Goal: Task Accomplishment & Management: Complete application form

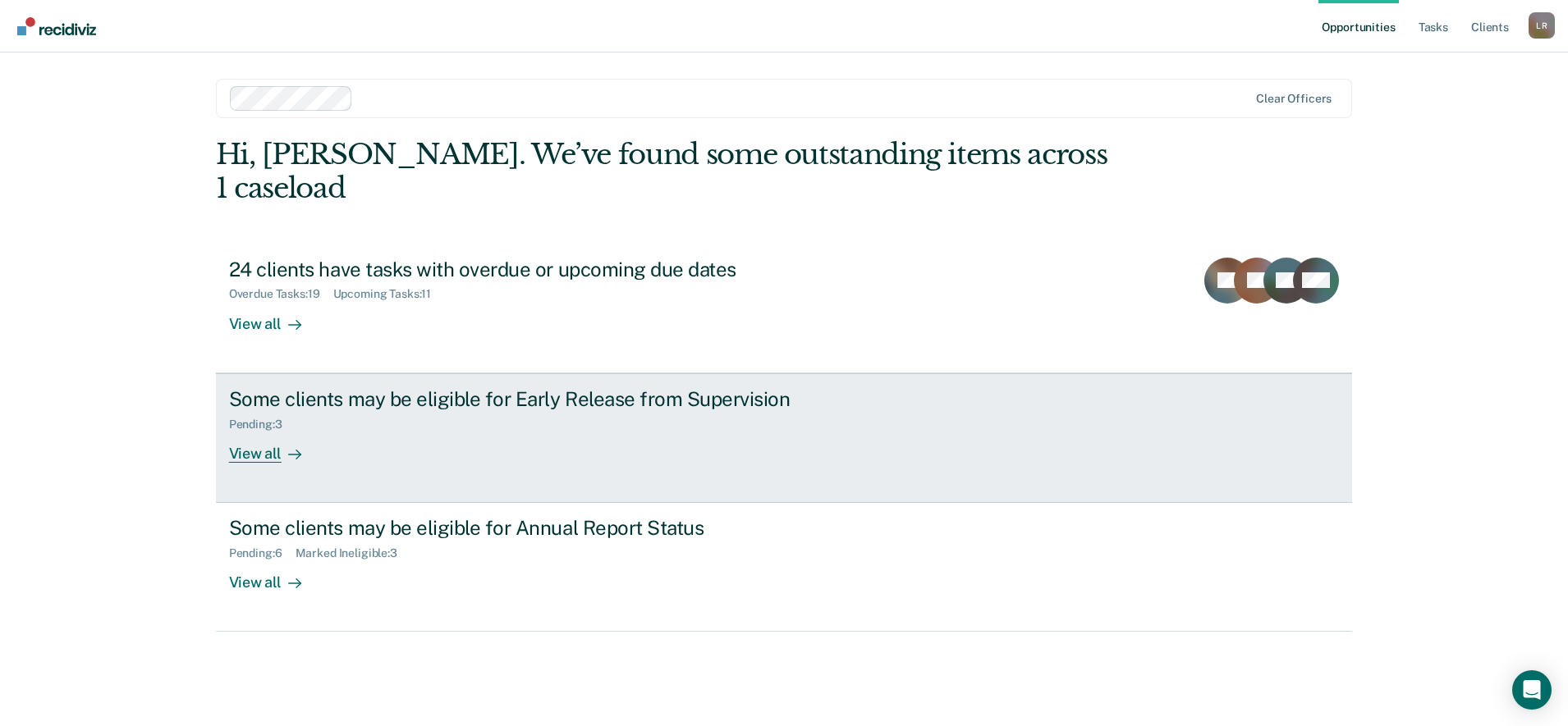
click at [253, 431] on div "View all" at bounding box center [275, 446] width 92 height 32
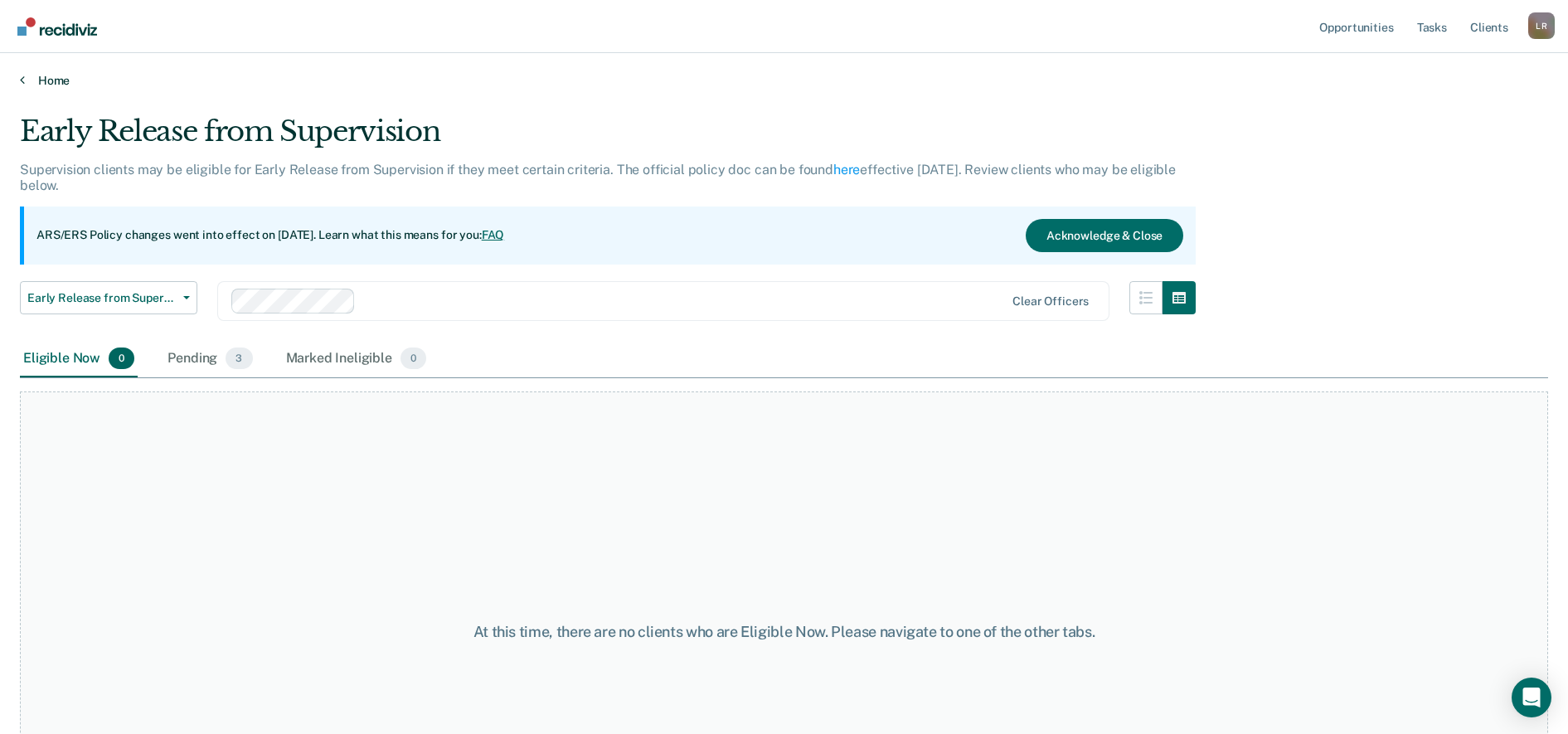
click at [62, 80] on link "Home" at bounding box center [783, 80] width 1528 height 15
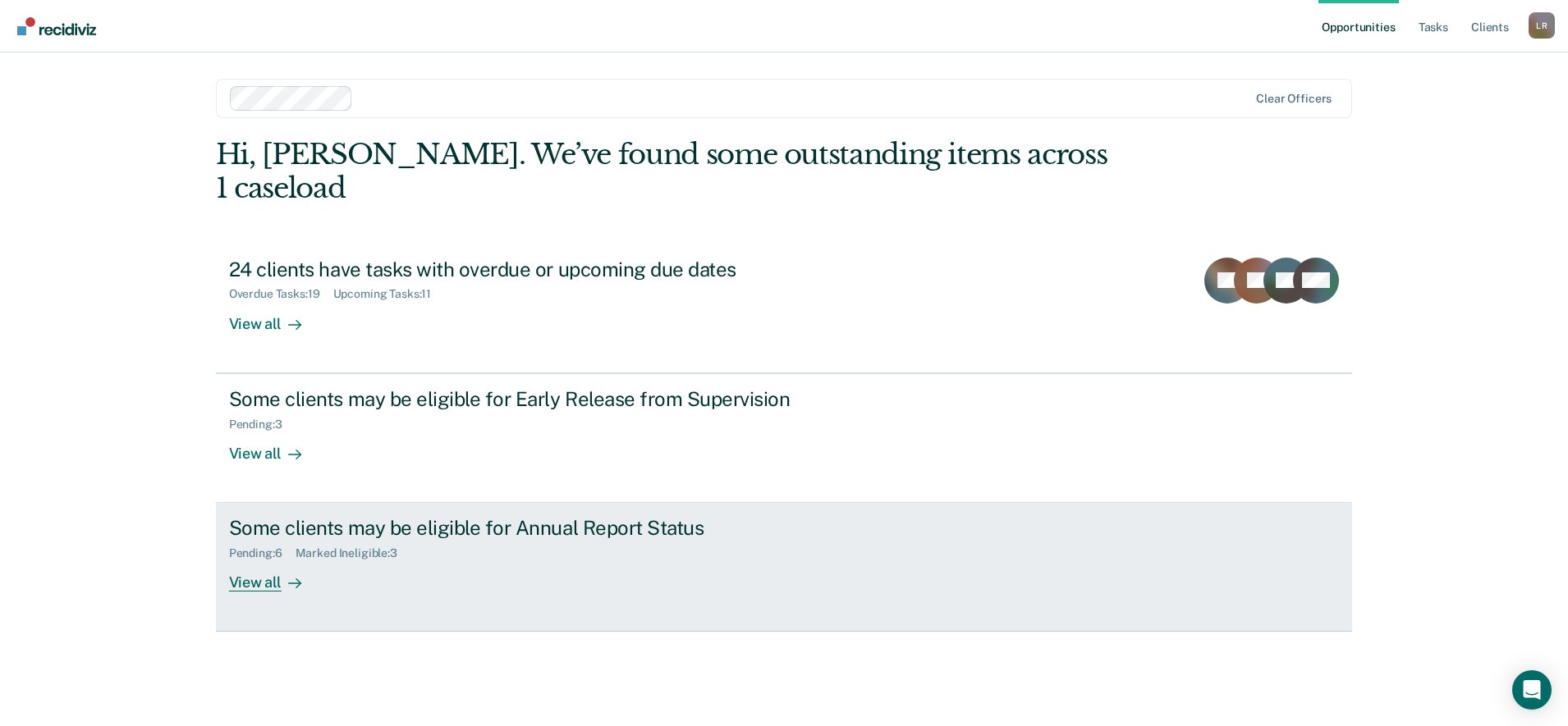
click at [242, 561] on div "View all" at bounding box center [275, 577] width 92 height 32
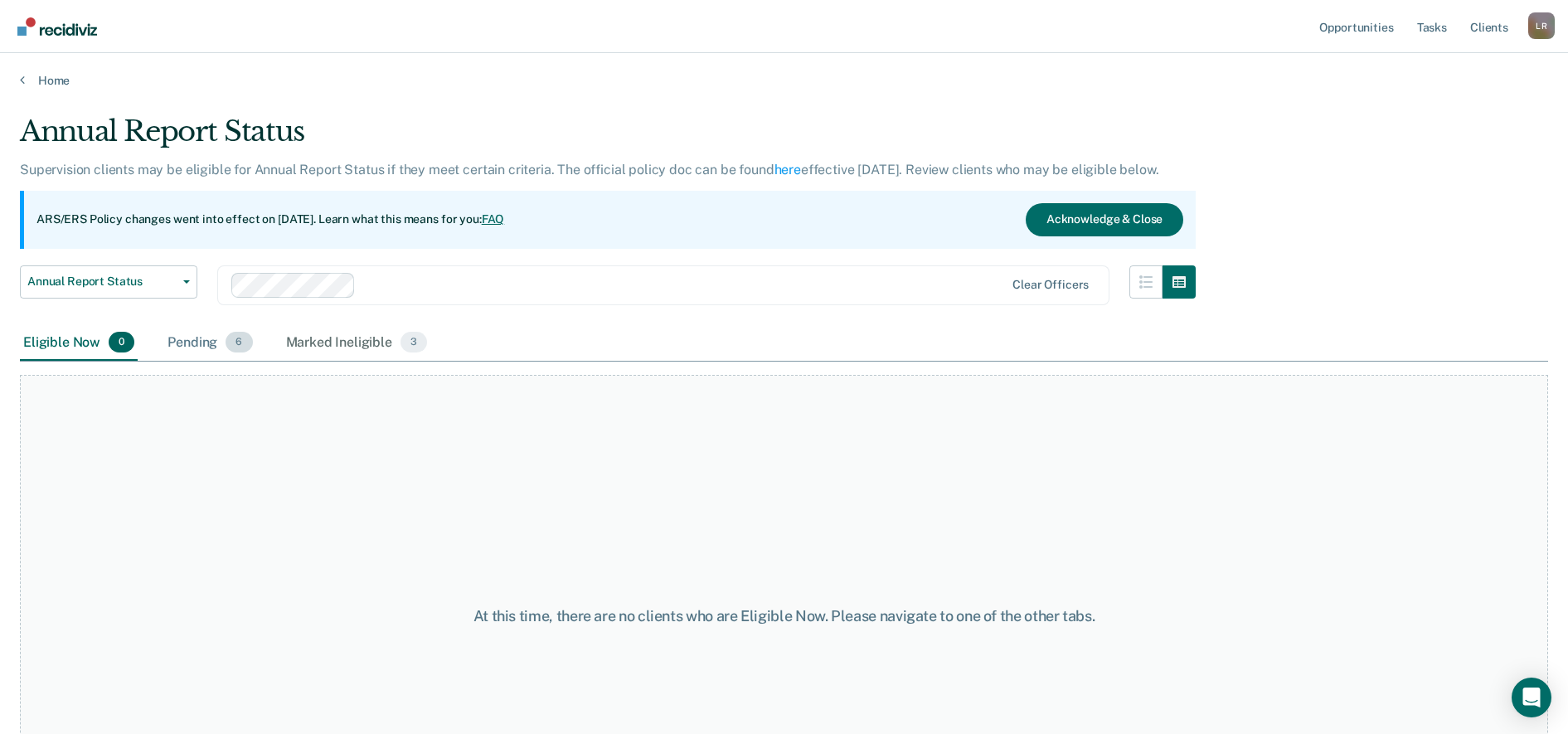
click at [187, 342] on div "Pending 6" at bounding box center [210, 343] width 91 height 36
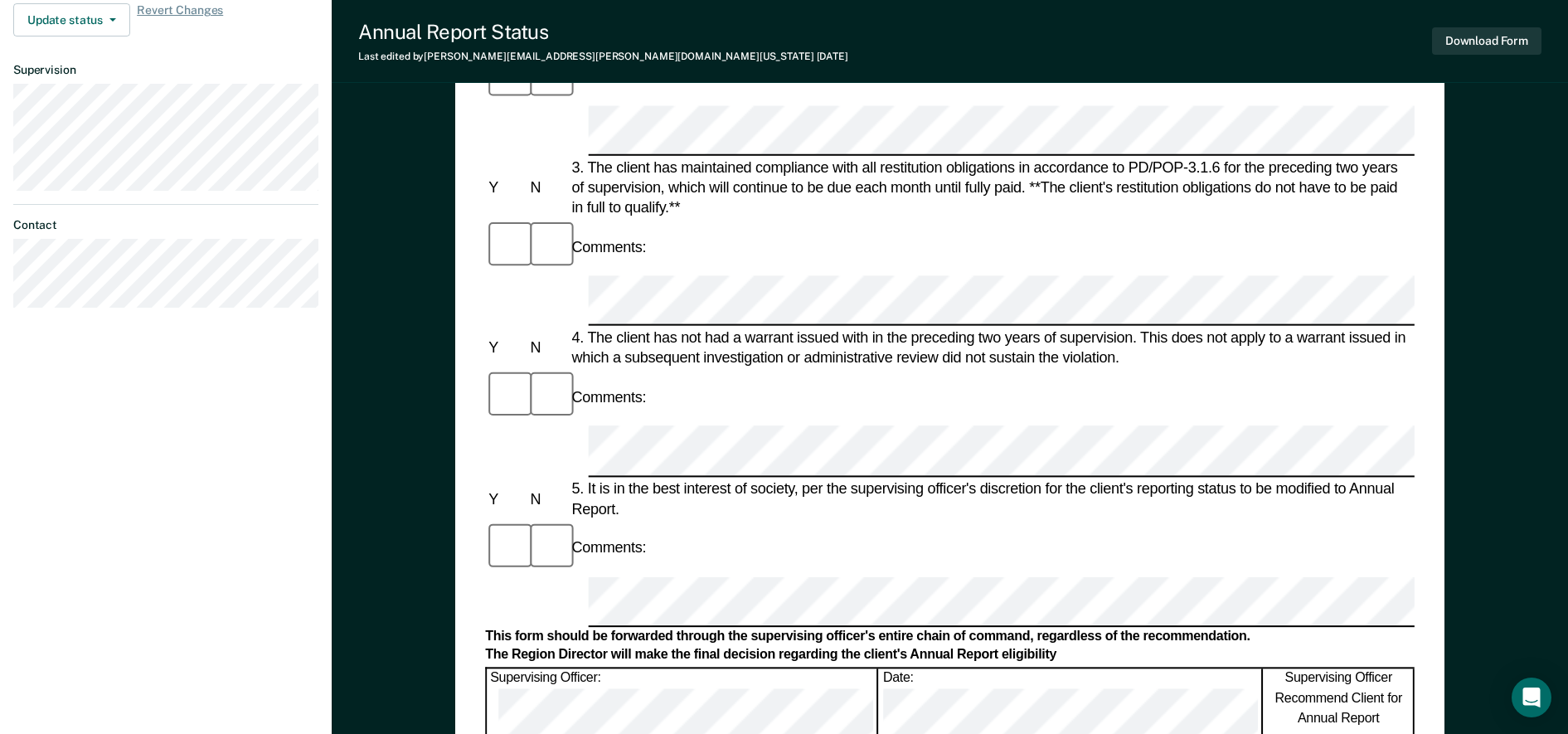
scroll to position [512, 0]
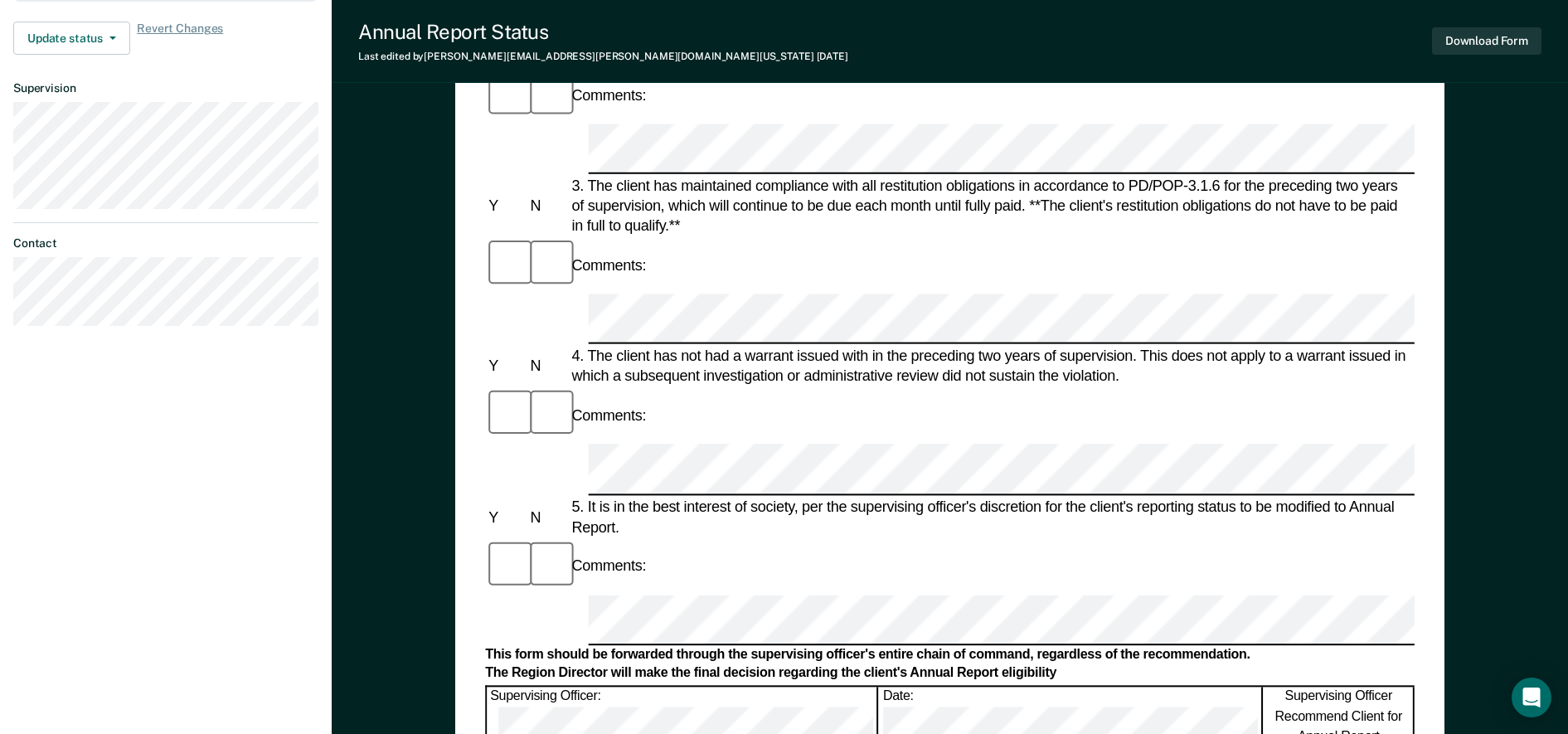
click at [1478, 42] on button "Download Form" at bounding box center [1486, 40] width 109 height 27
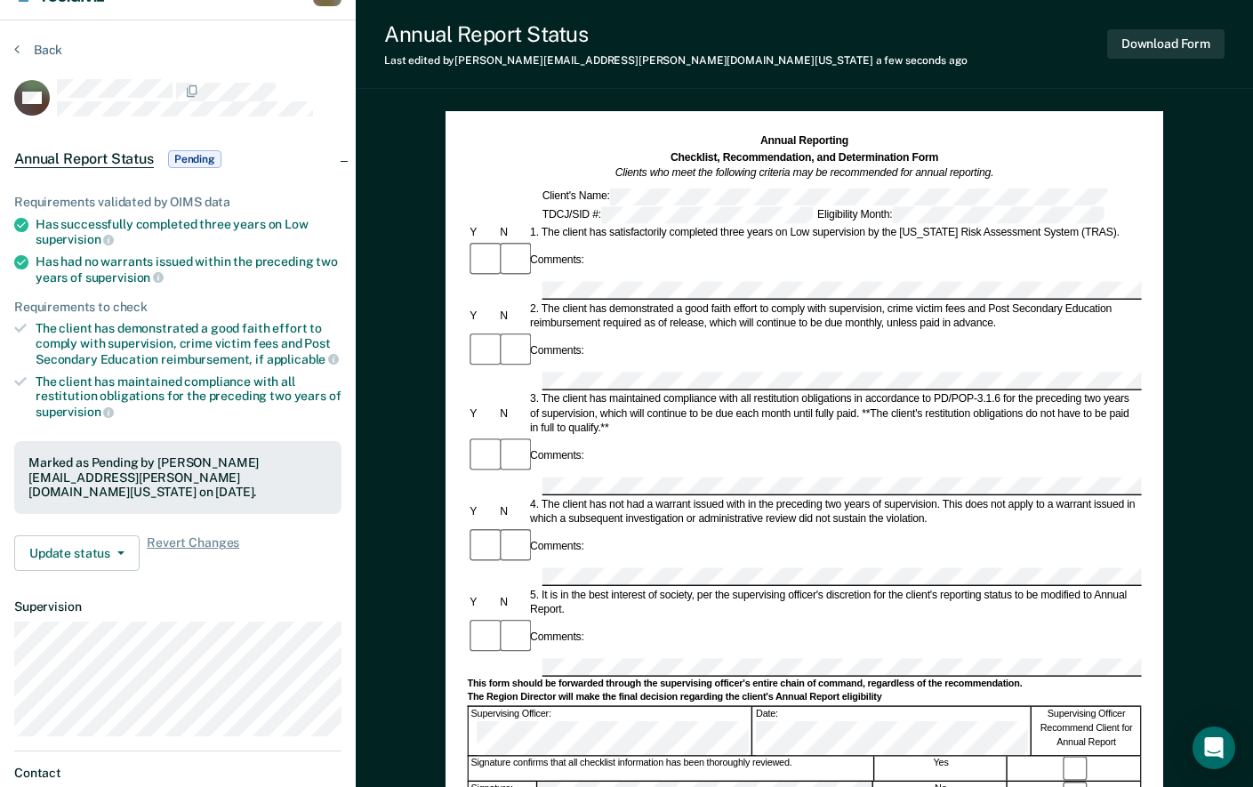
scroll to position [0, 0]
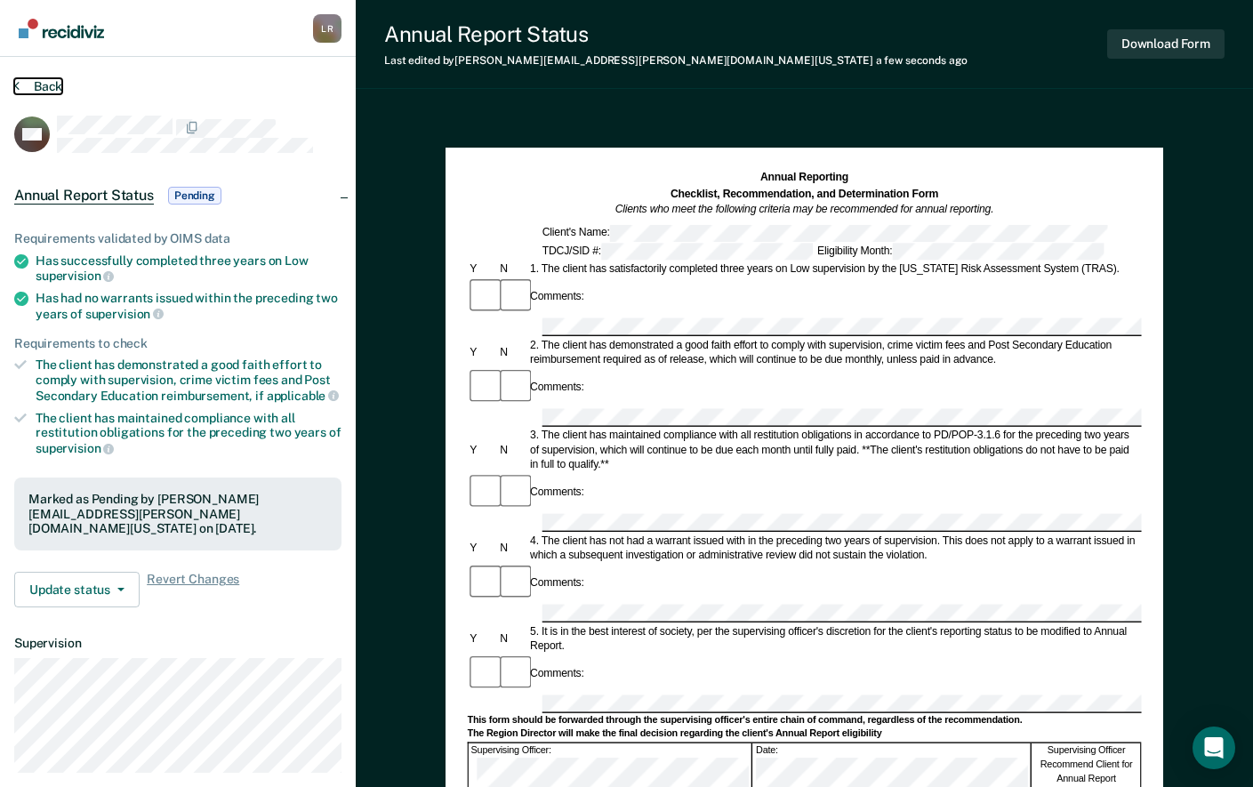
click at [53, 86] on button "Back" at bounding box center [38, 86] width 48 height 16
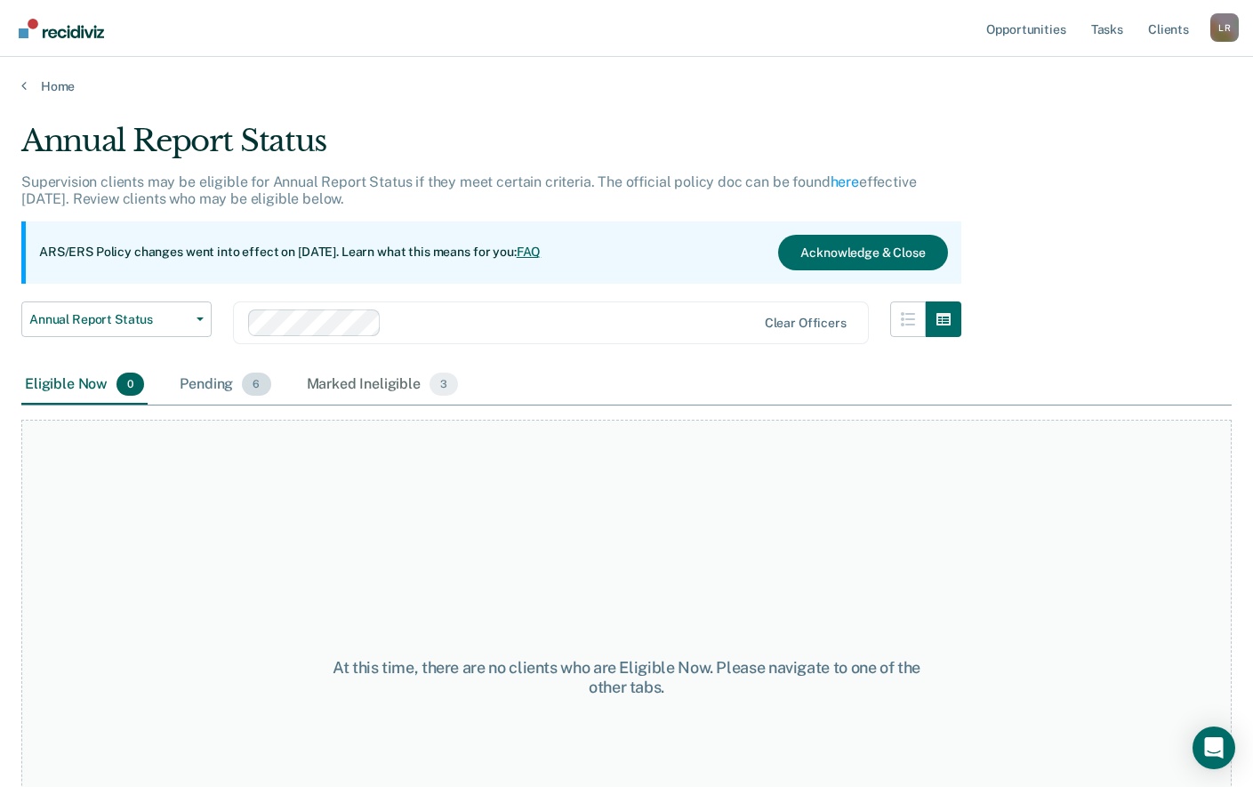
drag, startPoint x: 213, startPoint y: 384, endPoint x: 213, endPoint y: 394, distance: 9.8
click at [213, 390] on div "Pending 6" at bounding box center [225, 385] width 98 height 39
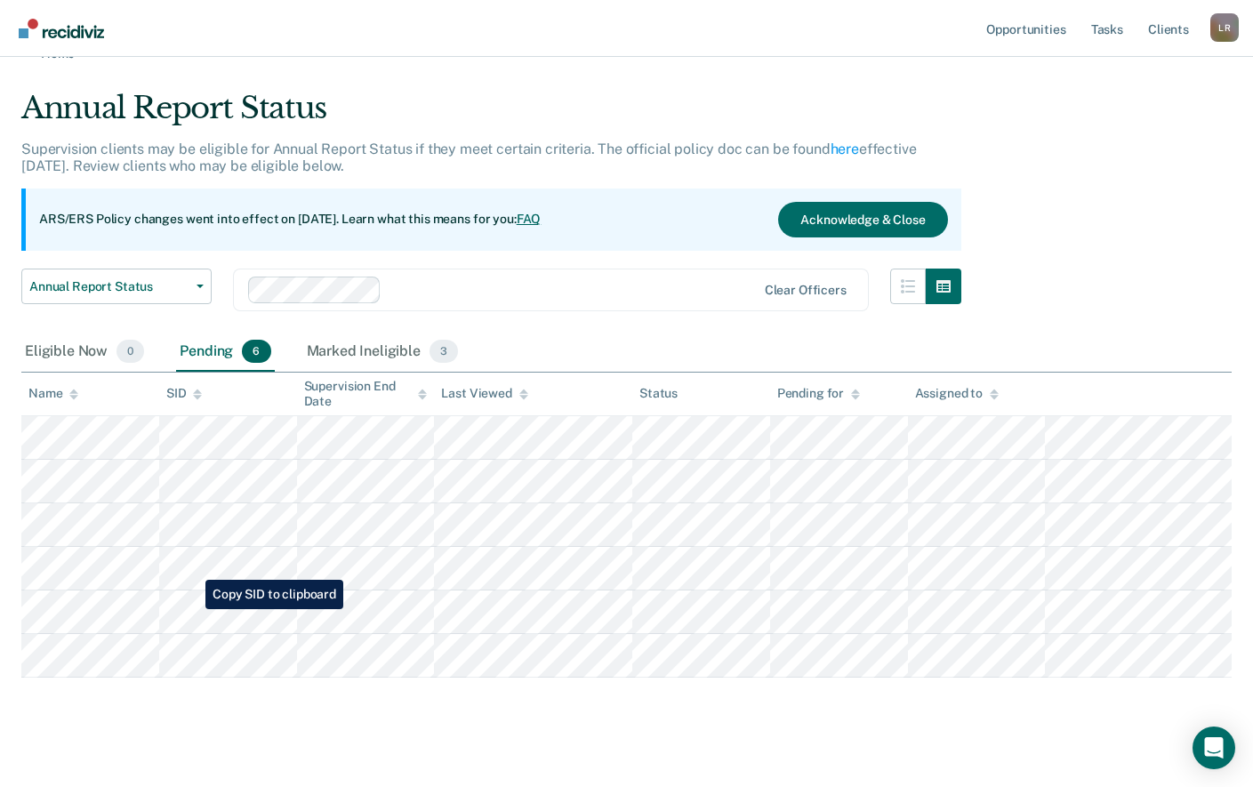
scroll to position [52, 0]
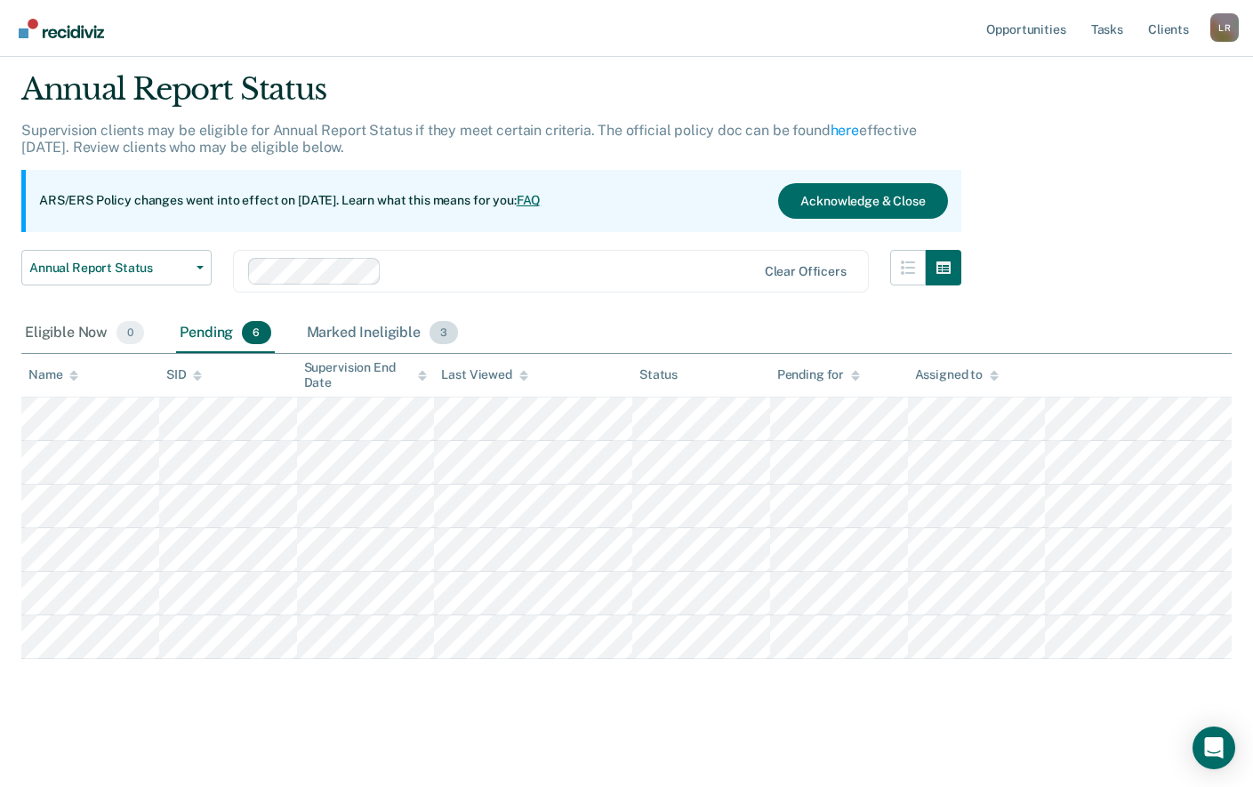
click at [367, 334] on div "Marked Ineligible 3" at bounding box center [382, 333] width 159 height 39
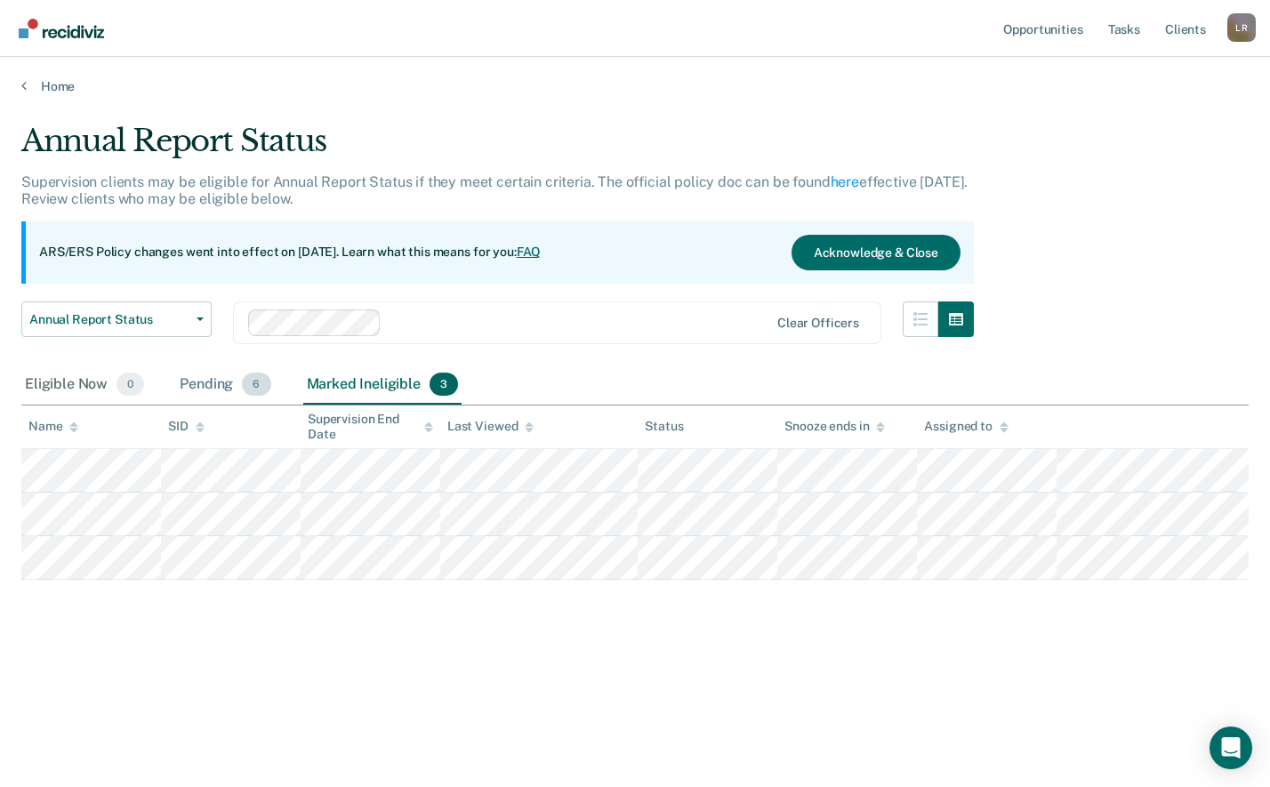
click at [202, 383] on div "Pending 6" at bounding box center [225, 385] width 98 height 39
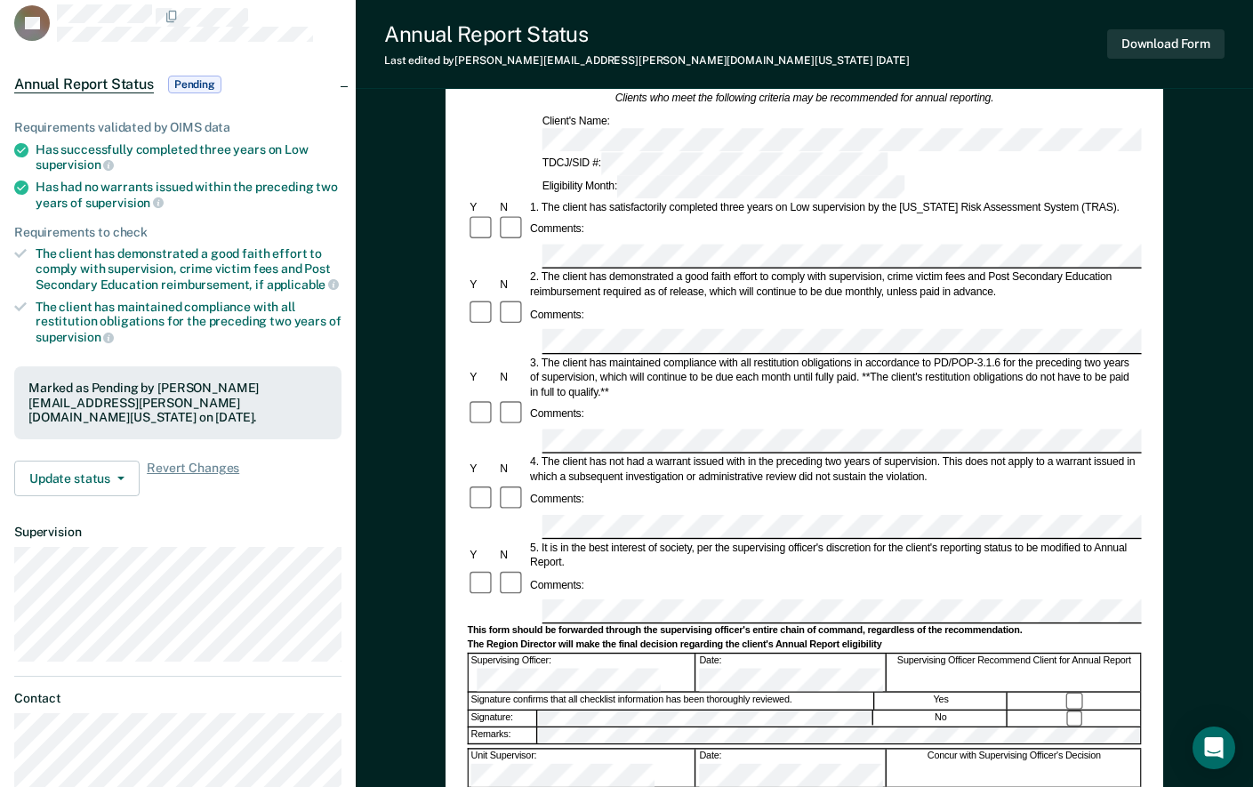
scroll to position [222, 0]
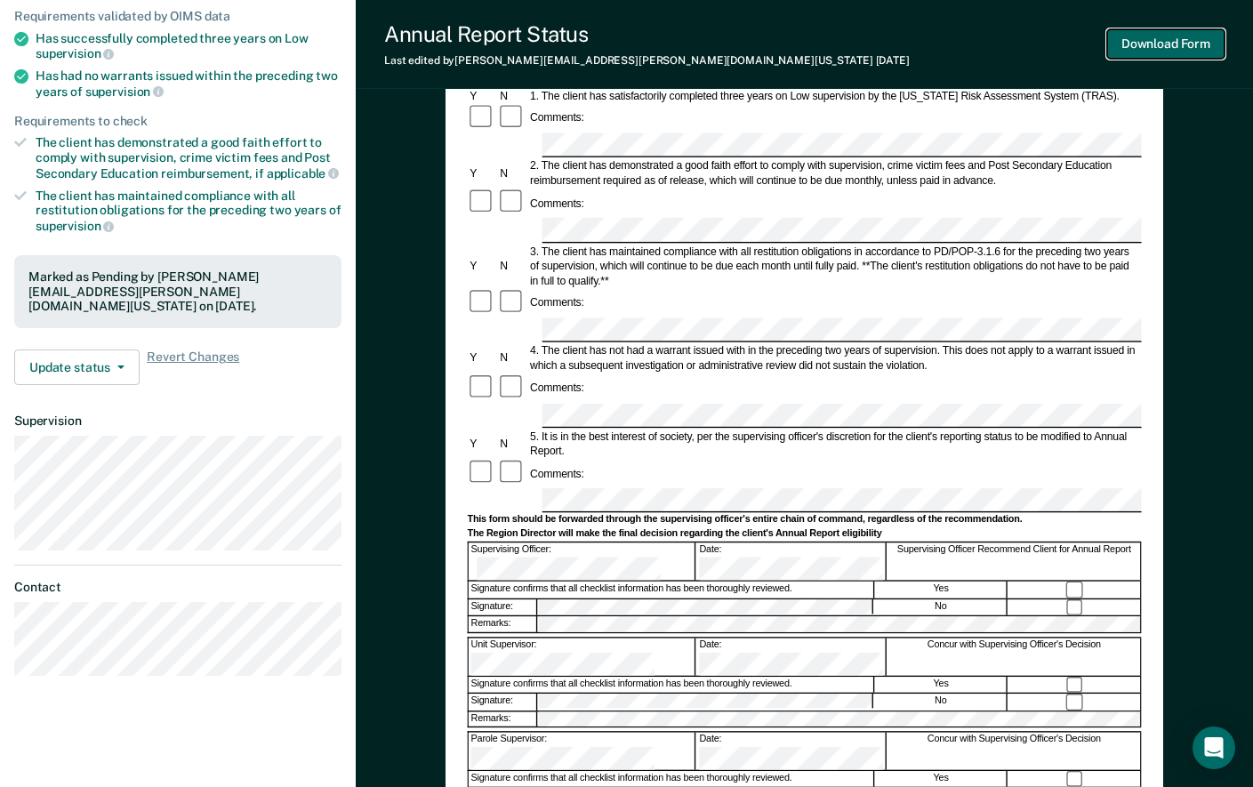
click at [1172, 45] on button "Download Form" at bounding box center [1165, 43] width 117 height 29
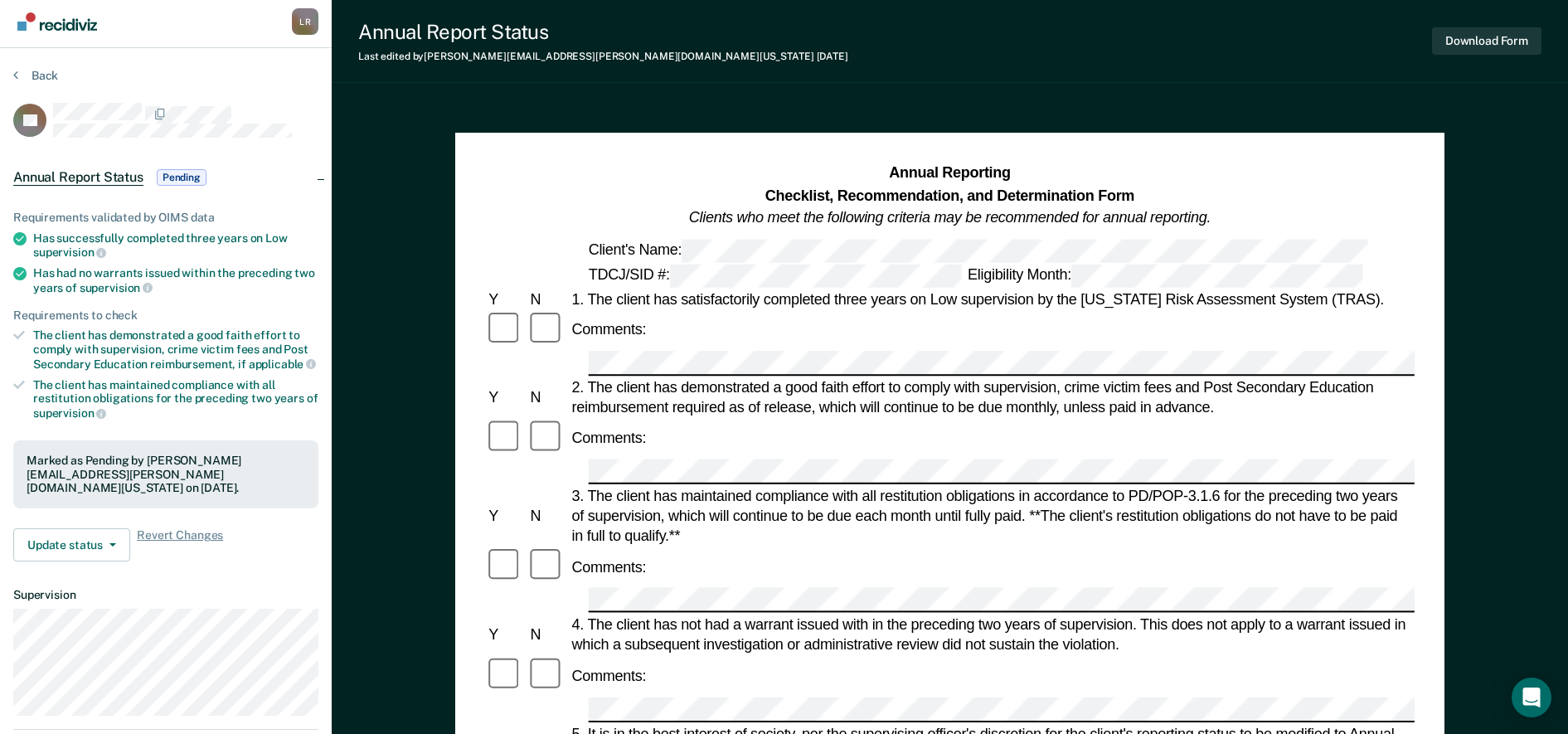
scroll to position [0, 0]
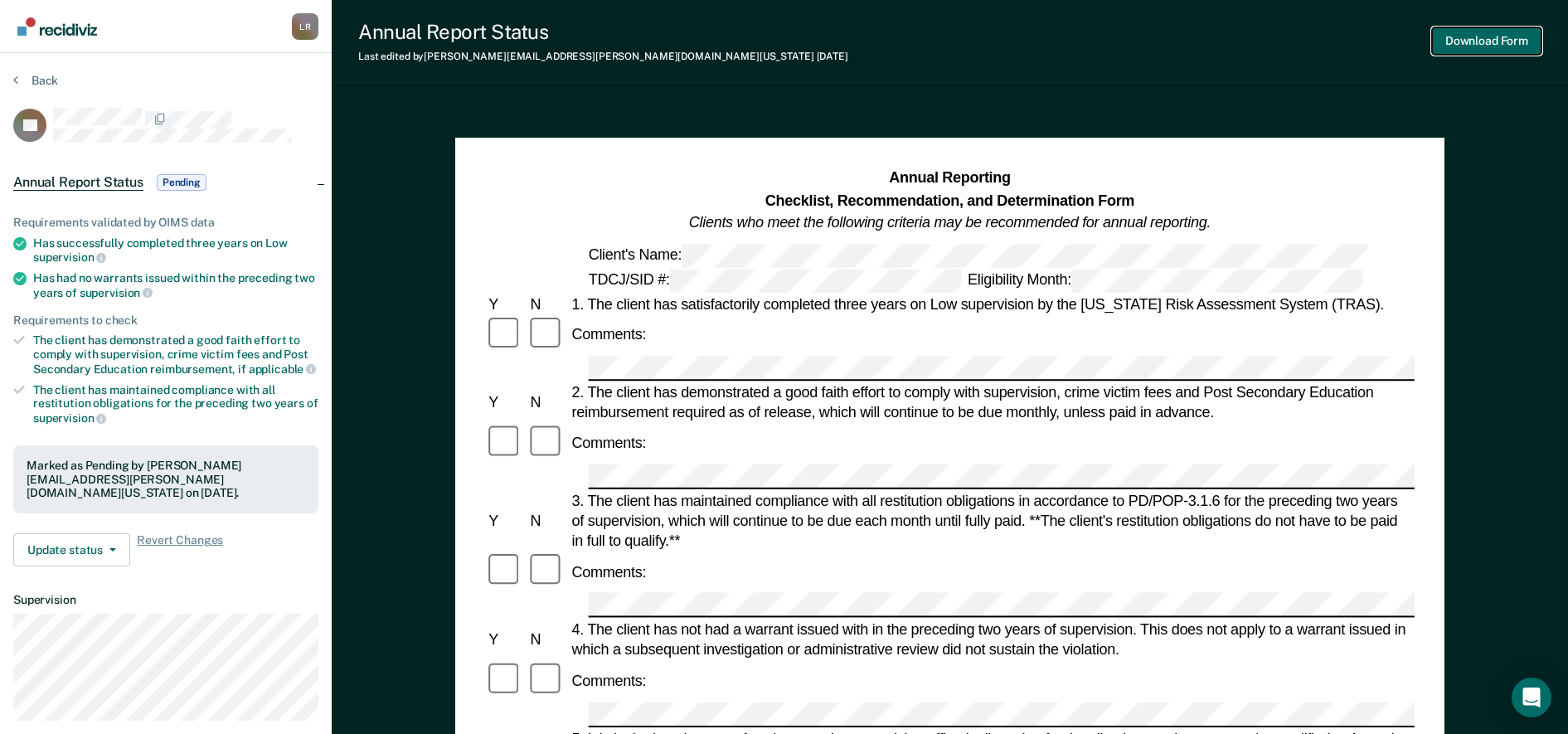
click at [1475, 44] on button "Download Form" at bounding box center [1486, 40] width 109 height 27
click at [41, 85] on button "Back" at bounding box center [35, 80] width 45 height 15
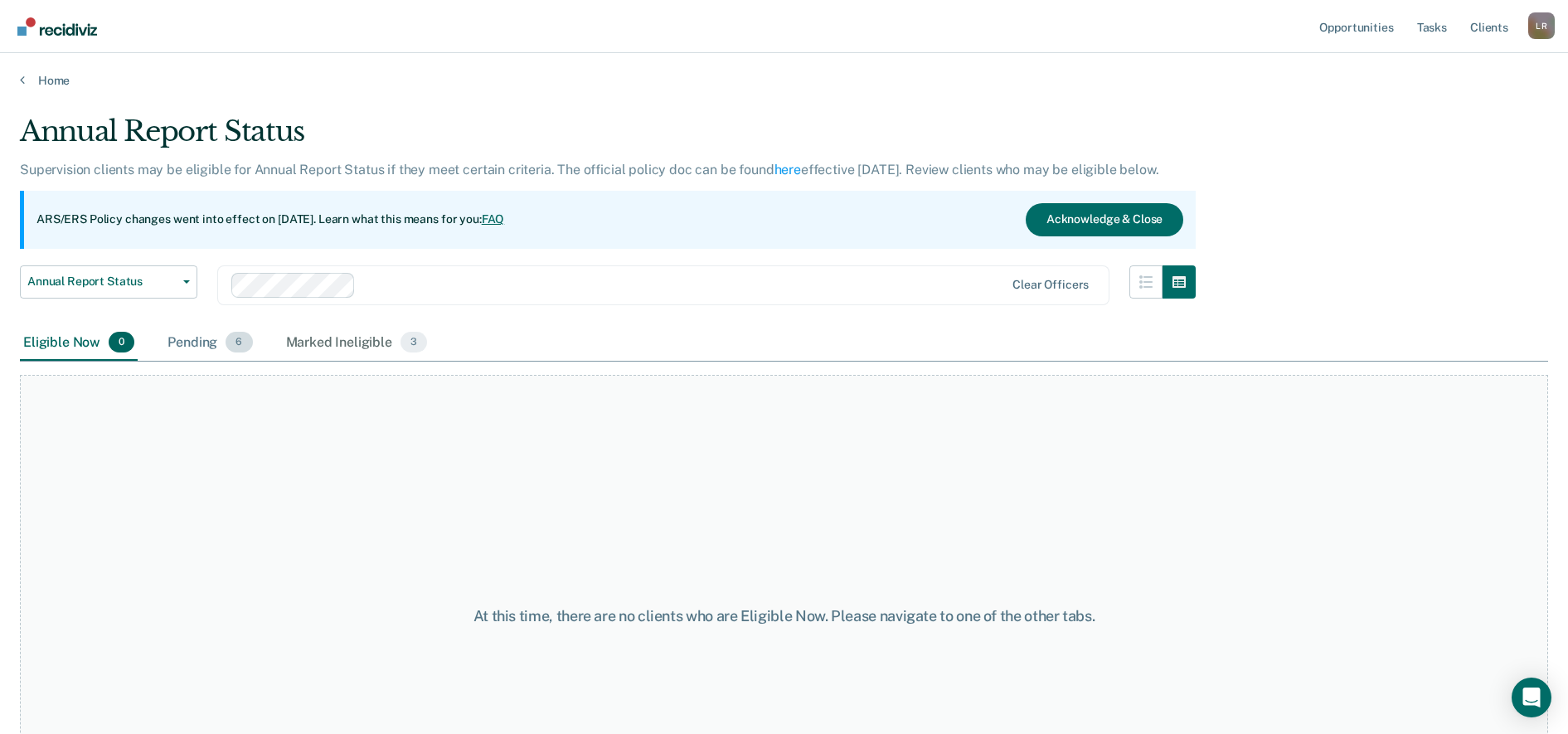
click at [213, 353] on div "Pending 6" at bounding box center [210, 343] width 91 height 36
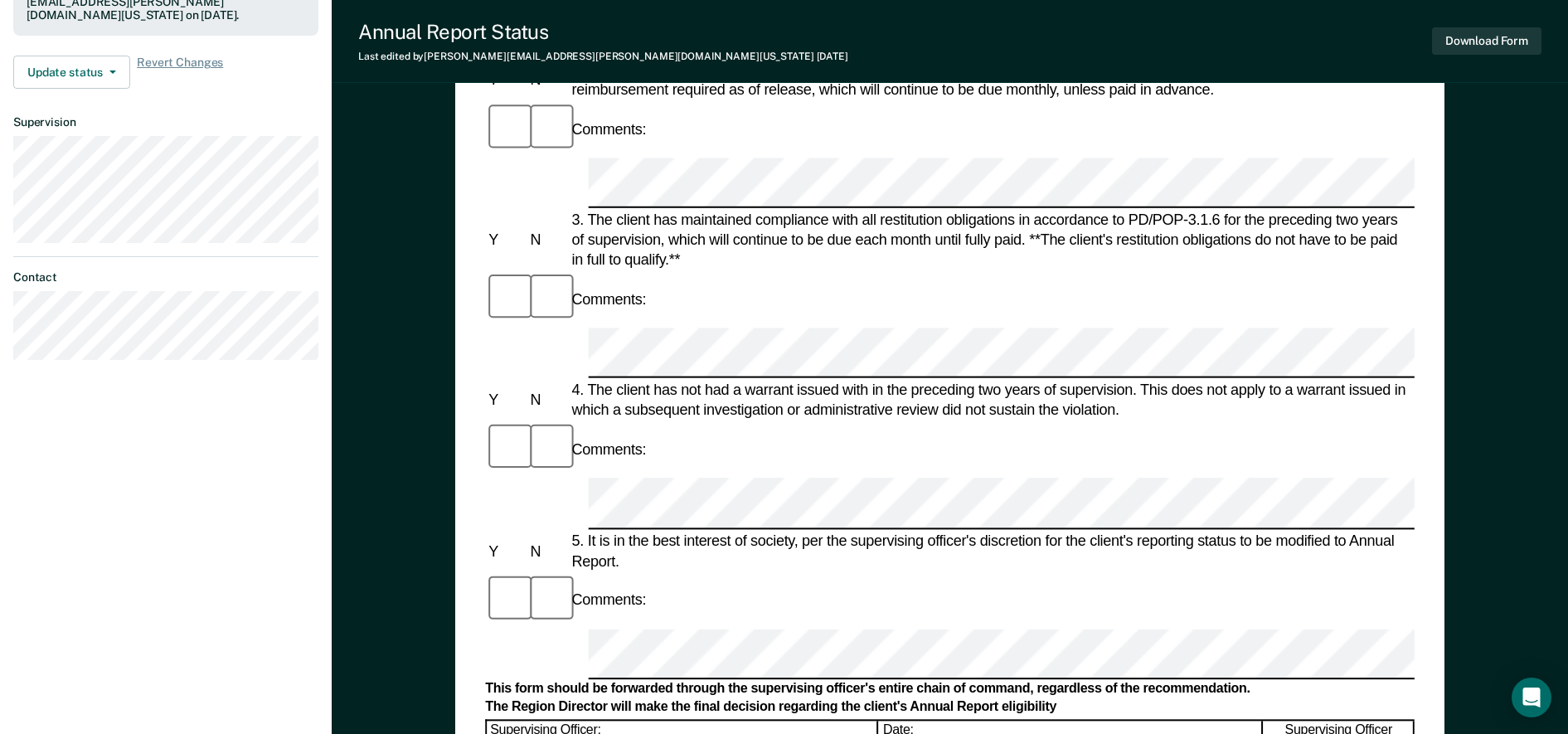
scroll to position [519, 0]
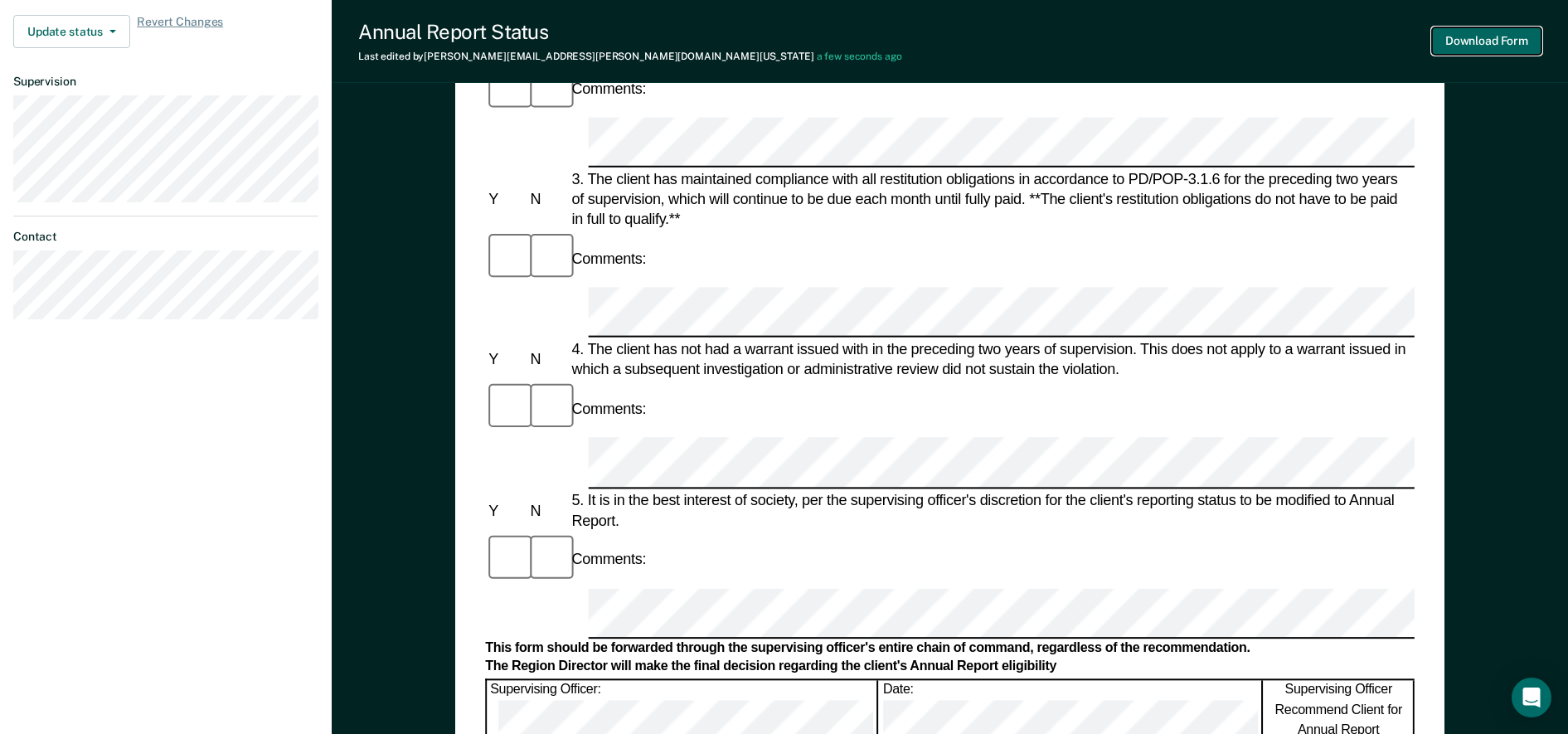
click at [1497, 47] on button "Download Form" at bounding box center [1486, 40] width 109 height 27
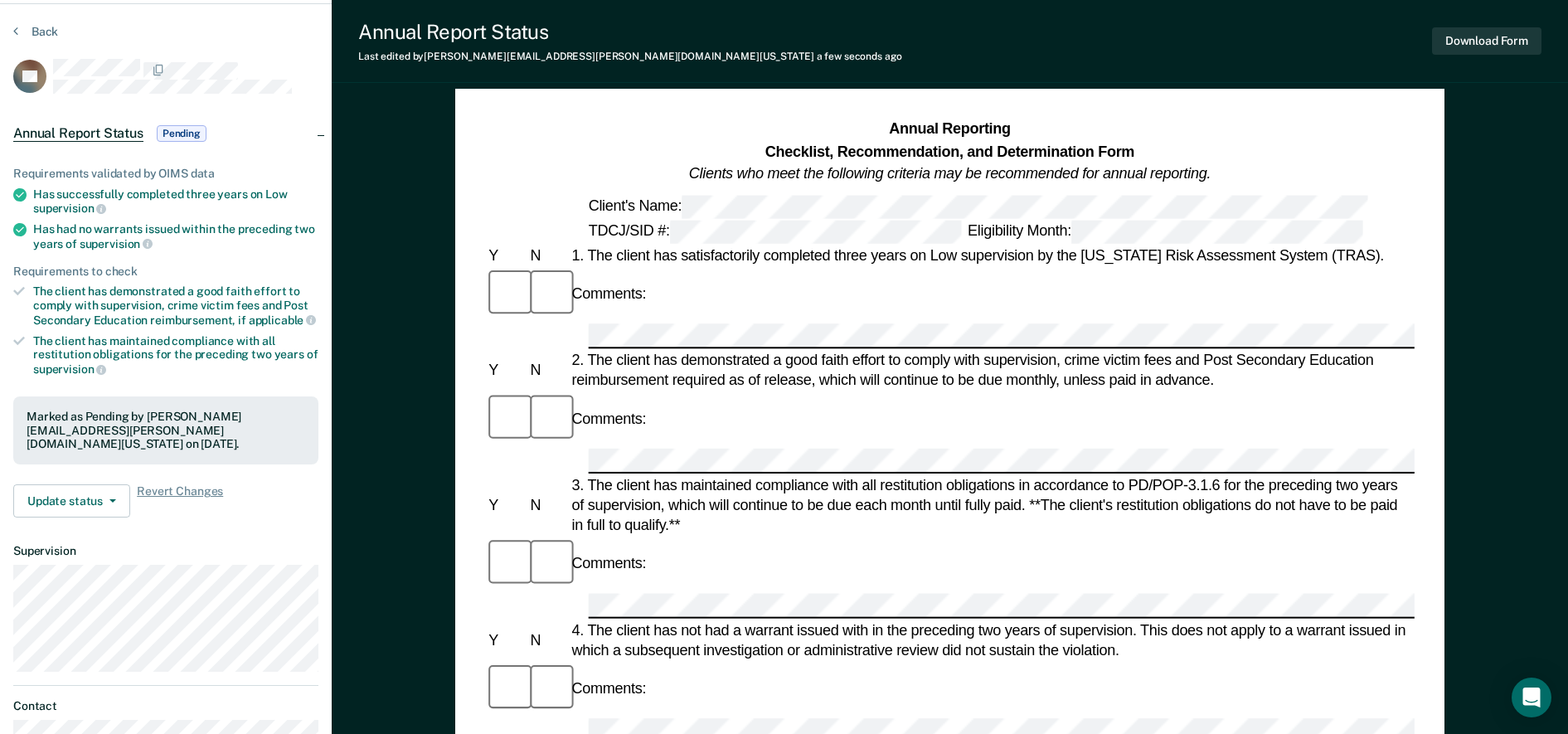
scroll to position [0, 0]
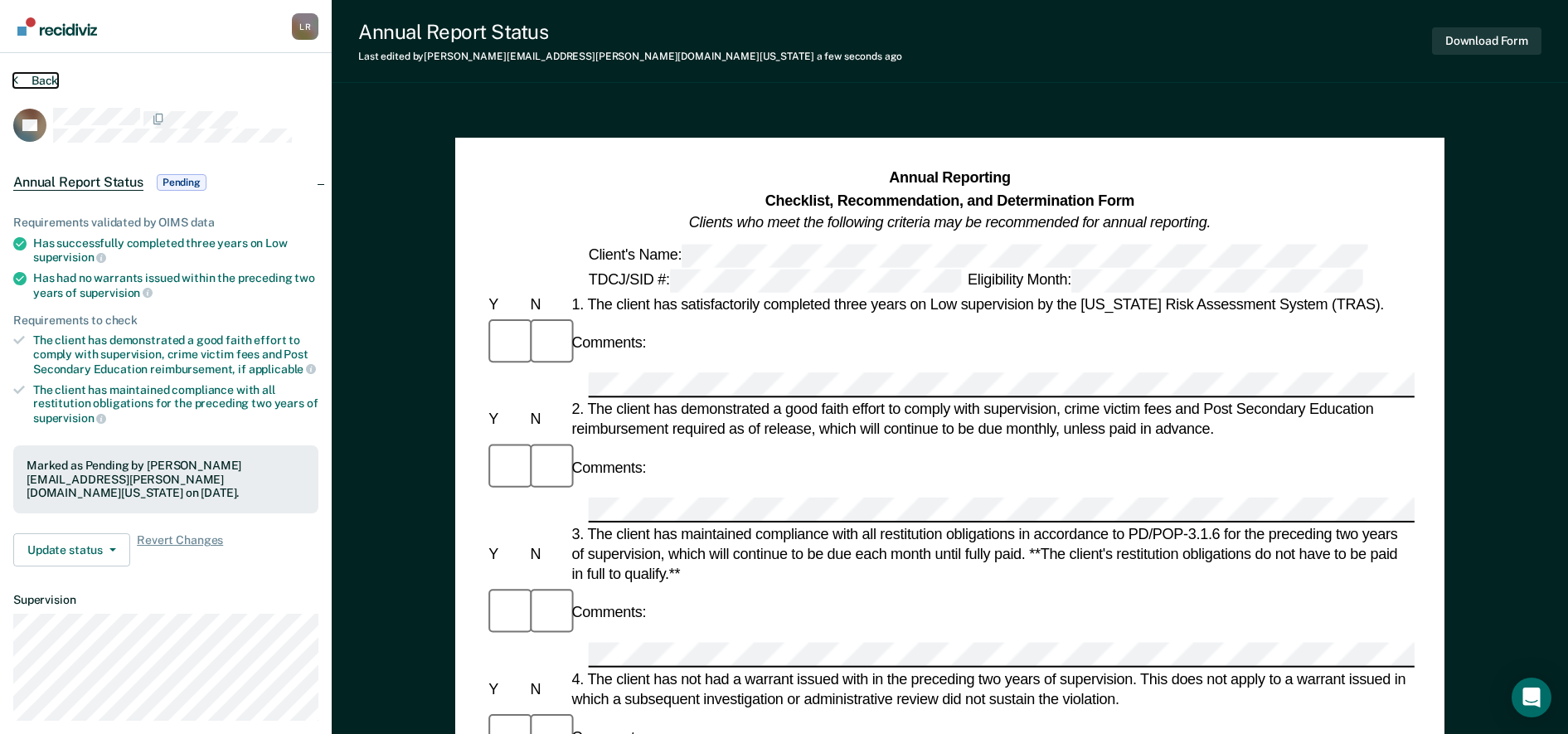
click at [40, 80] on button "Back" at bounding box center [35, 80] width 45 height 15
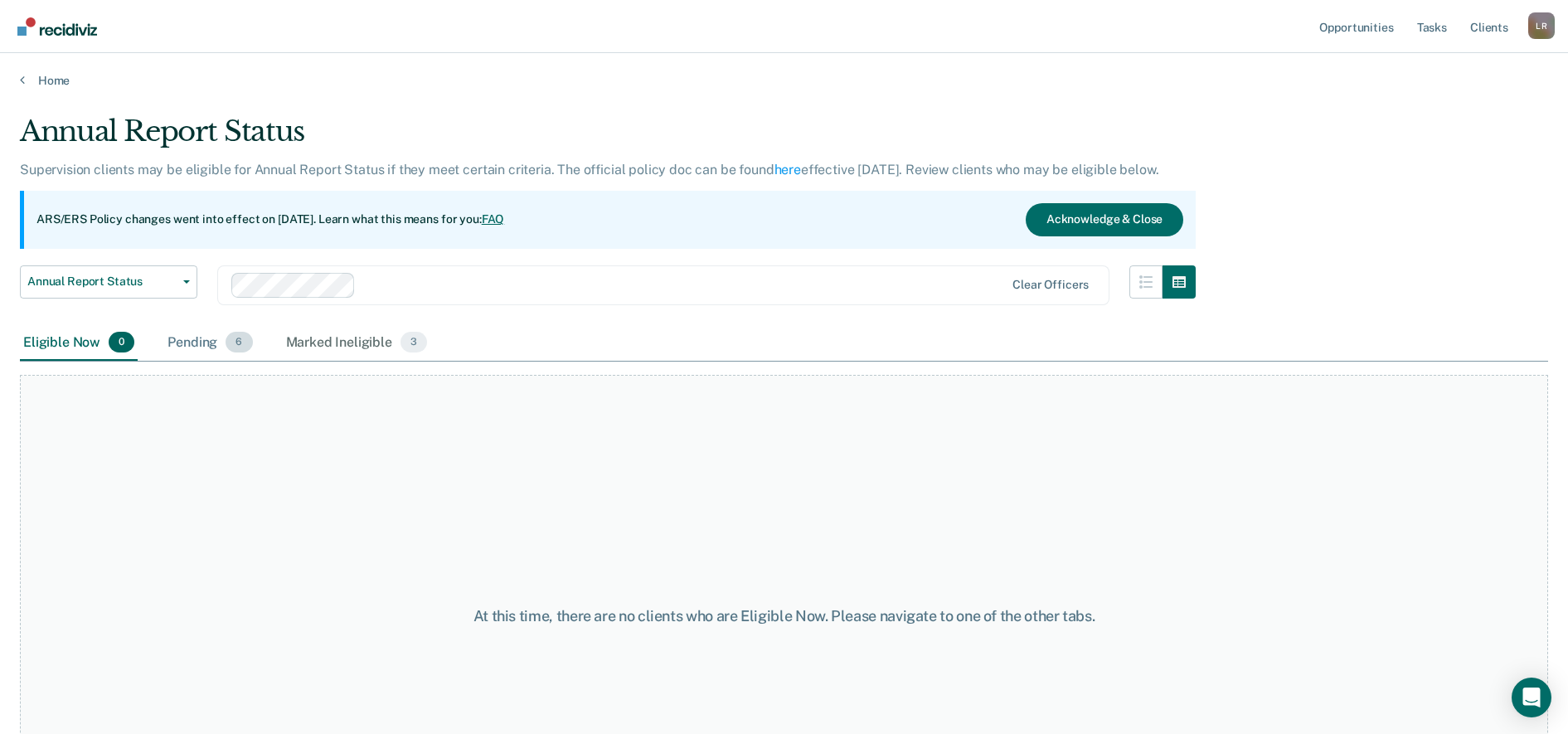
click at [196, 339] on div "Pending 6" at bounding box center [210, 343] width 91 height 36
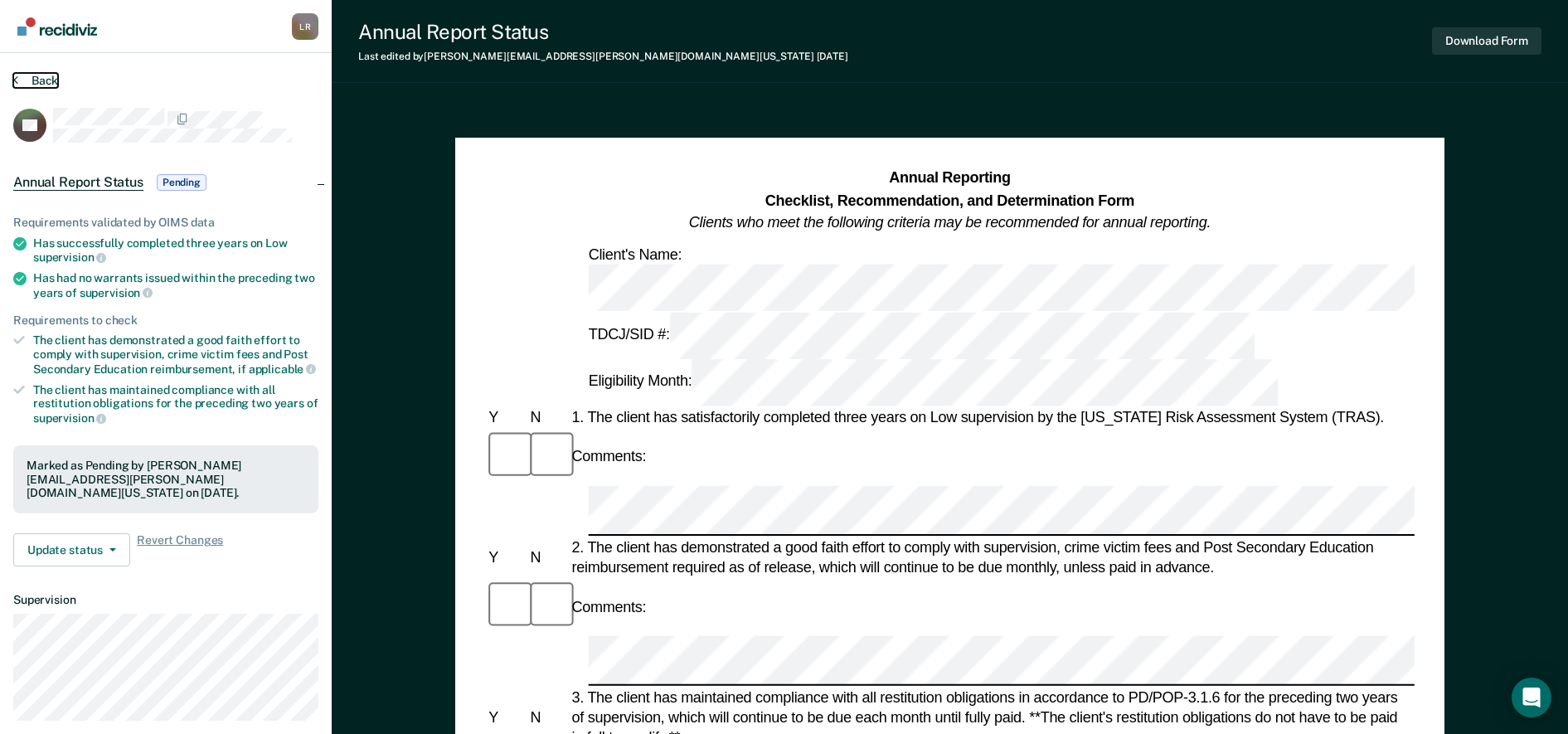
click at [49, 76] on button "Back" at bounding box center [35, 80] width 45 height 15
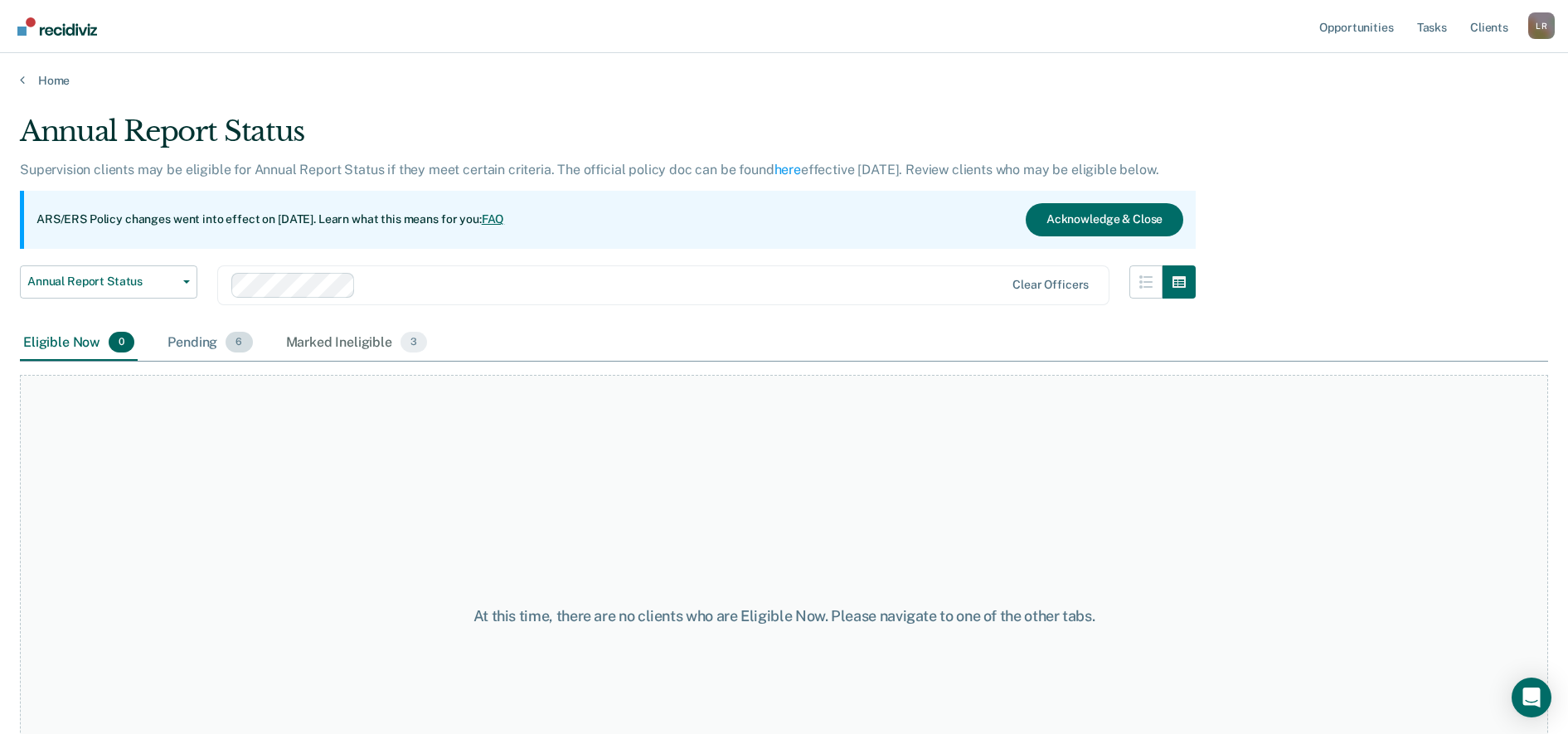
click at [186, 342] on div "Pending 6" at bounding box center [210, 343] width 91 height 36
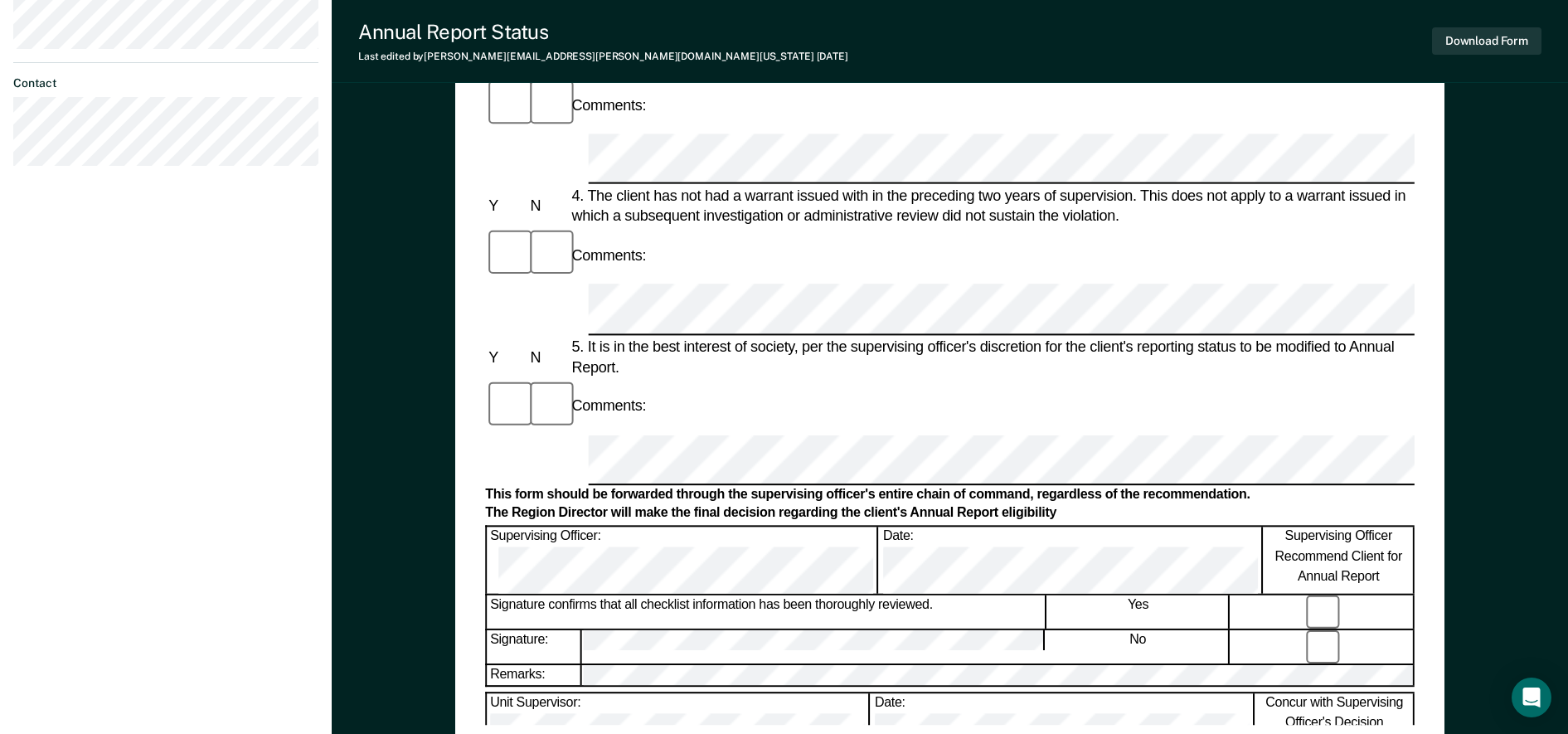
scroll to position [726, 0]
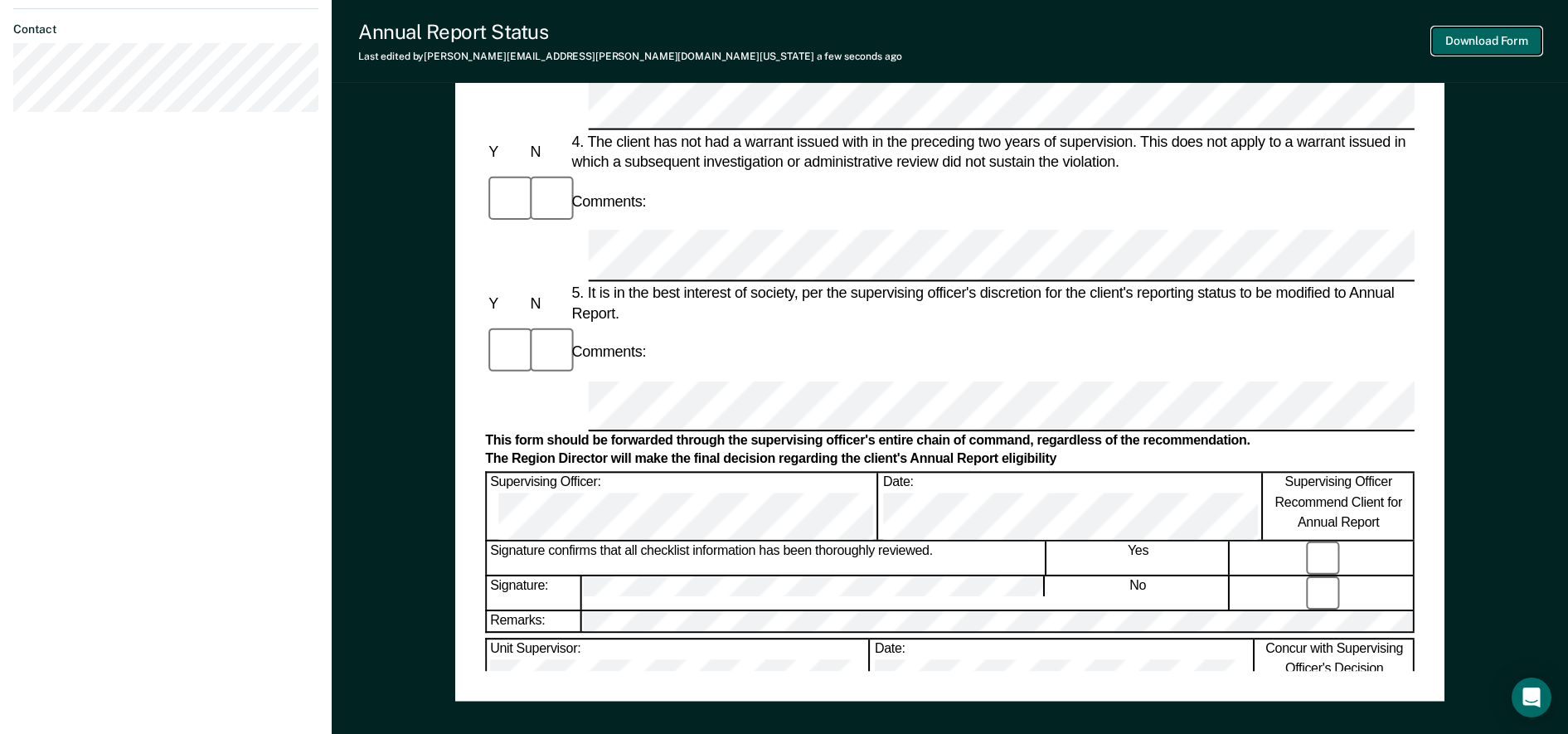
click at [1464, 40] on button "Download Form" at bounding box center [1486, 40] width 109 height 27
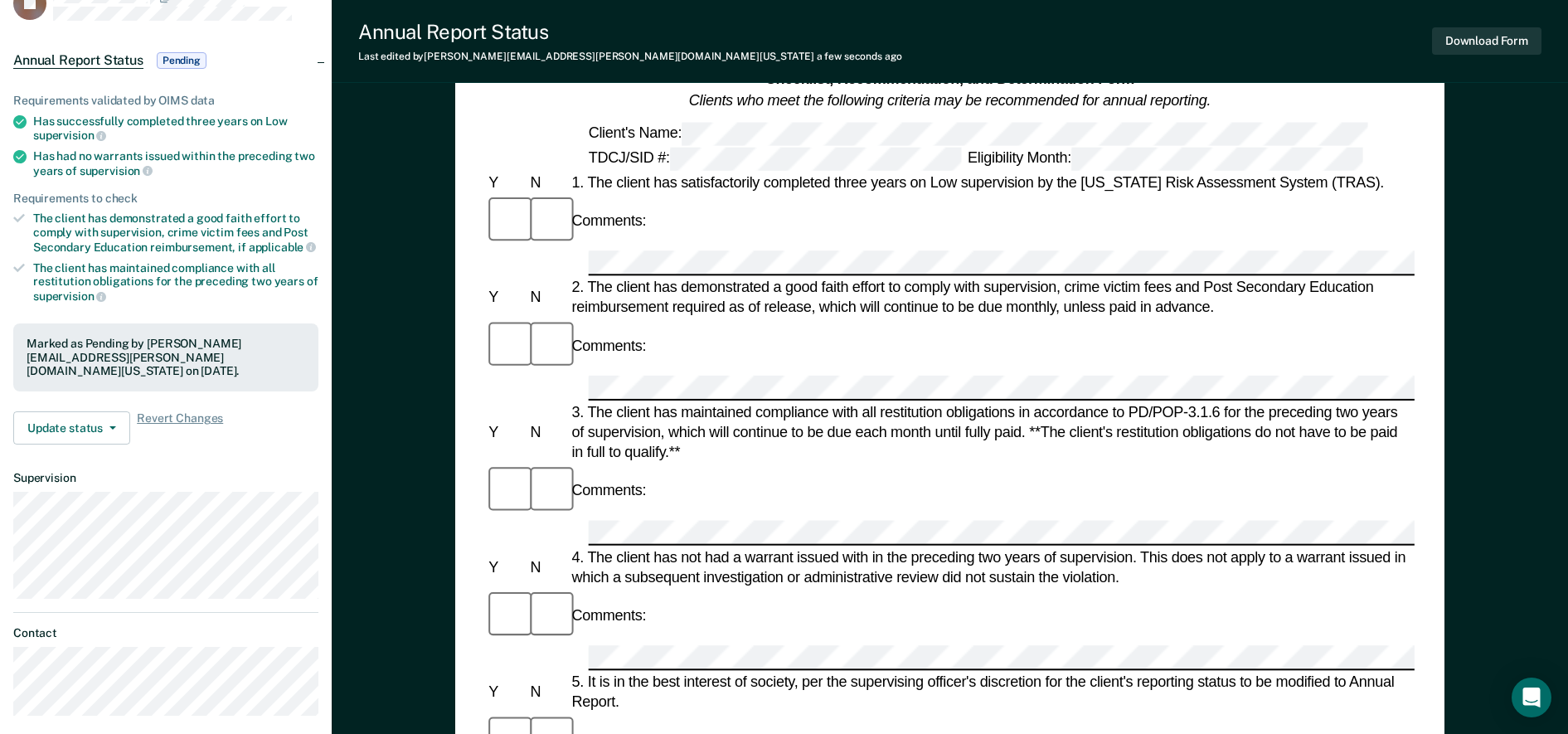
scroll to position [0, 0]
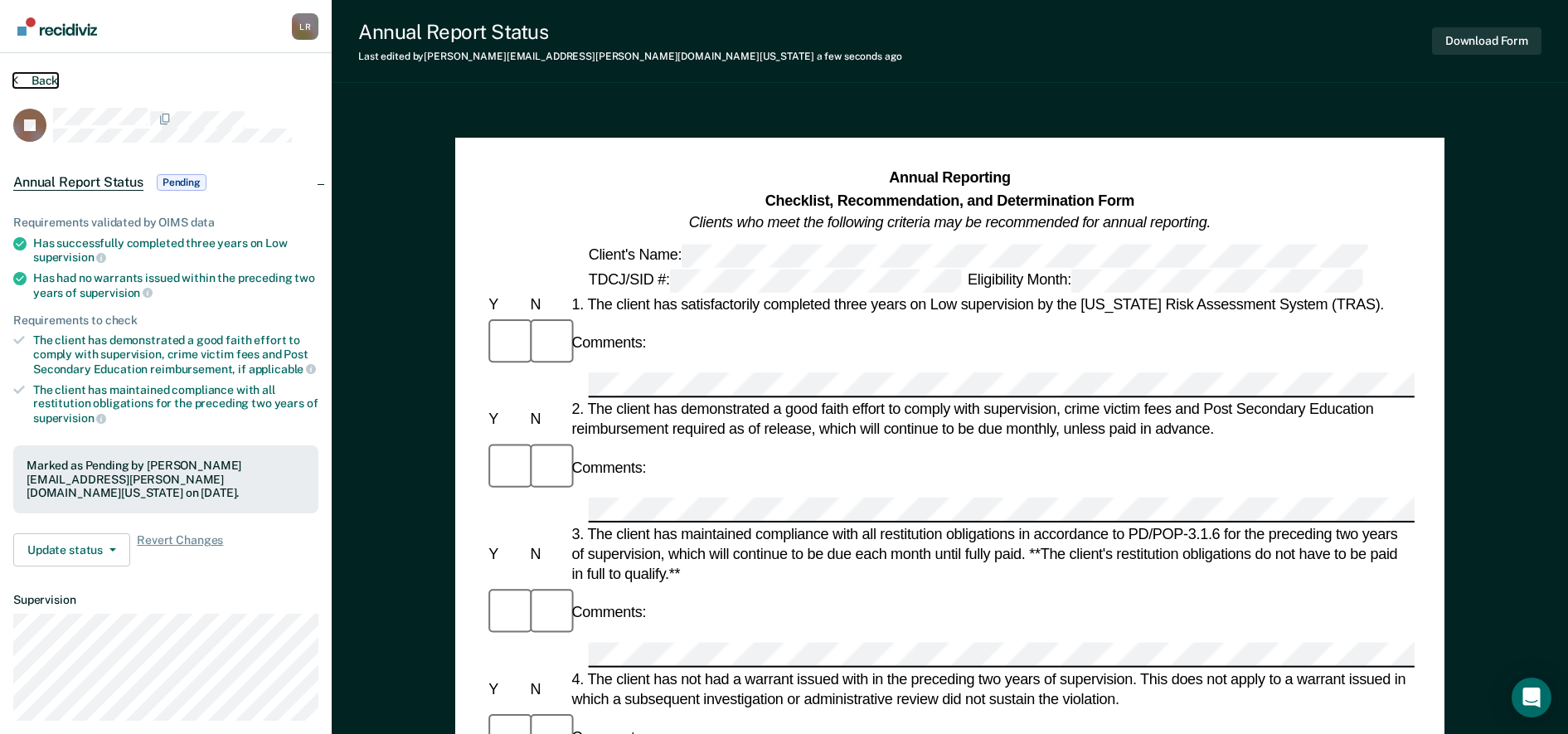
click at [32, 80] on button "Back" at bounding box center [35, 80] width 45 height 15
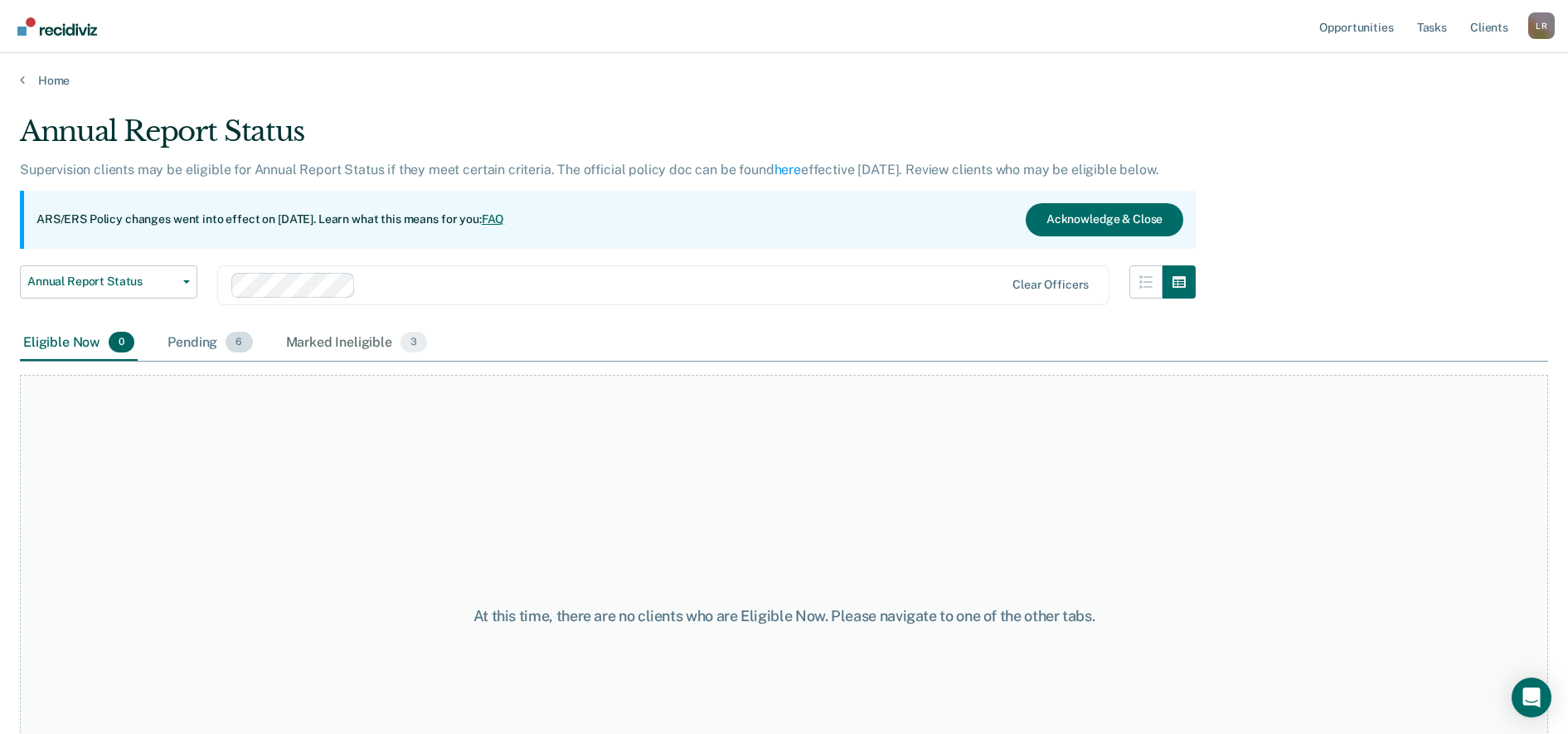
click at [190, 341] on div "Pending 6" at bounding box center [210, 343] width 91 height 36
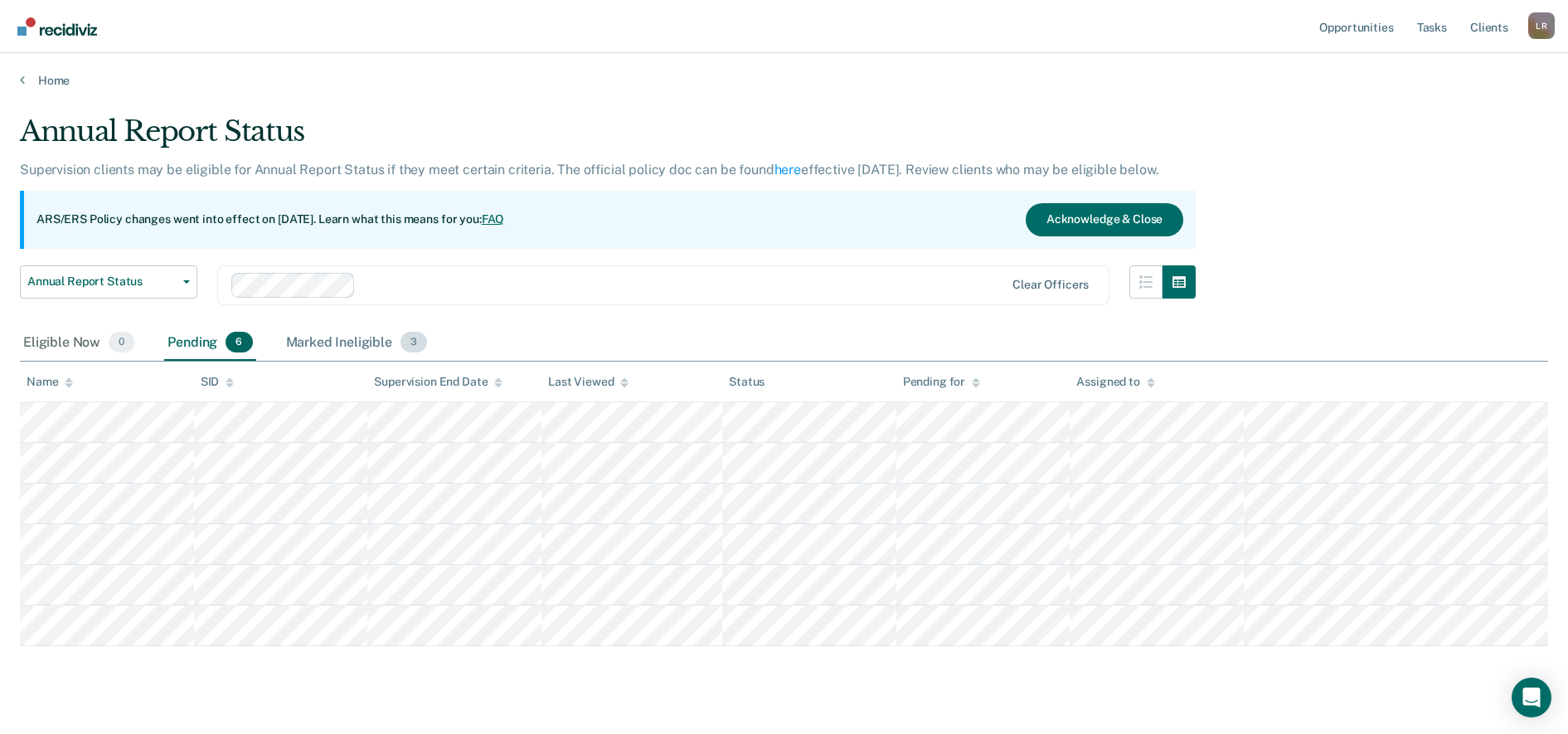
click at [344, 341] on div "Marked Ineligible 3" at bounding box center [356, 343] width 148 height 36
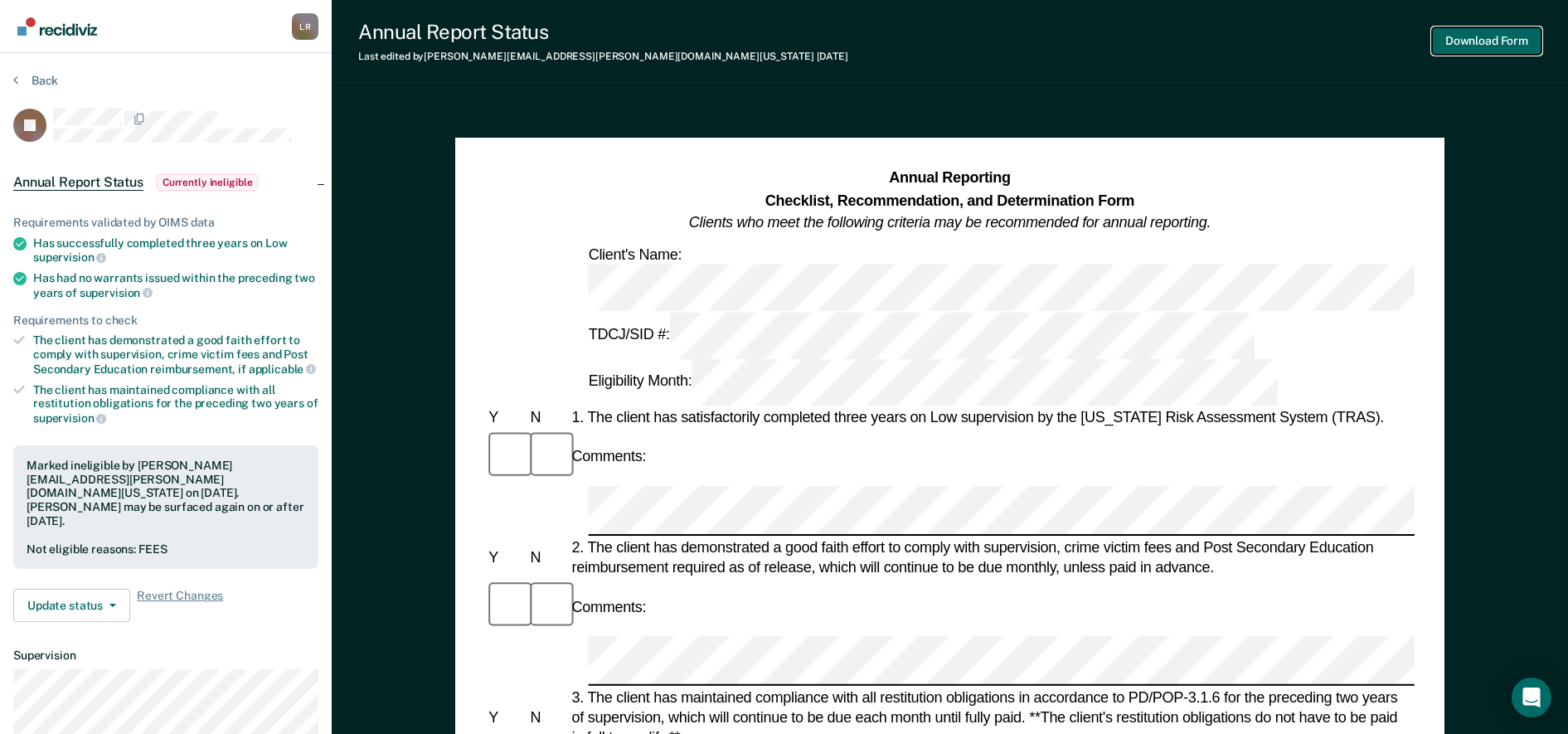
click at [1487, 31] on button "Download Form" at bounding box center [1486, 40] width 109 height 27
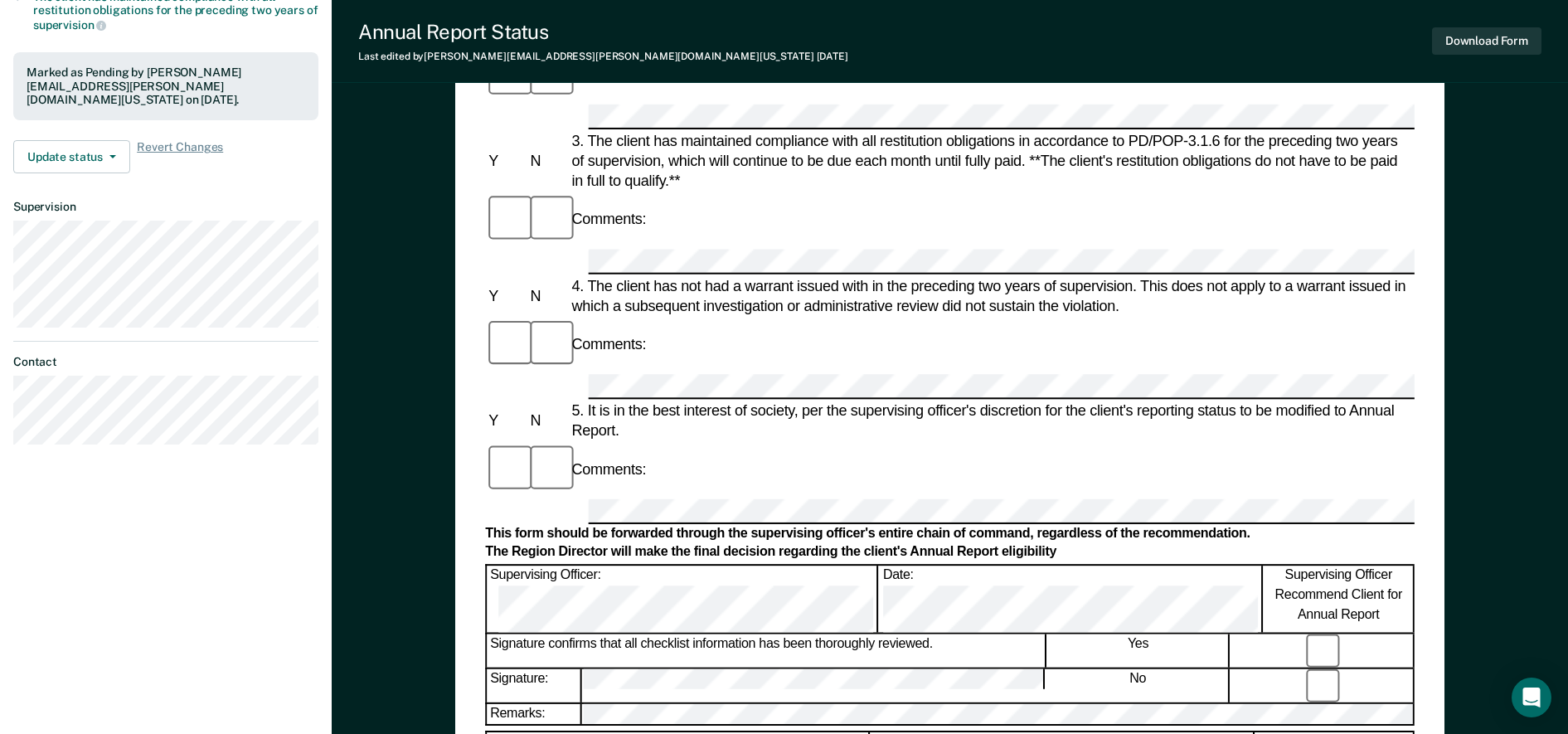
scroll to position [519, 0]
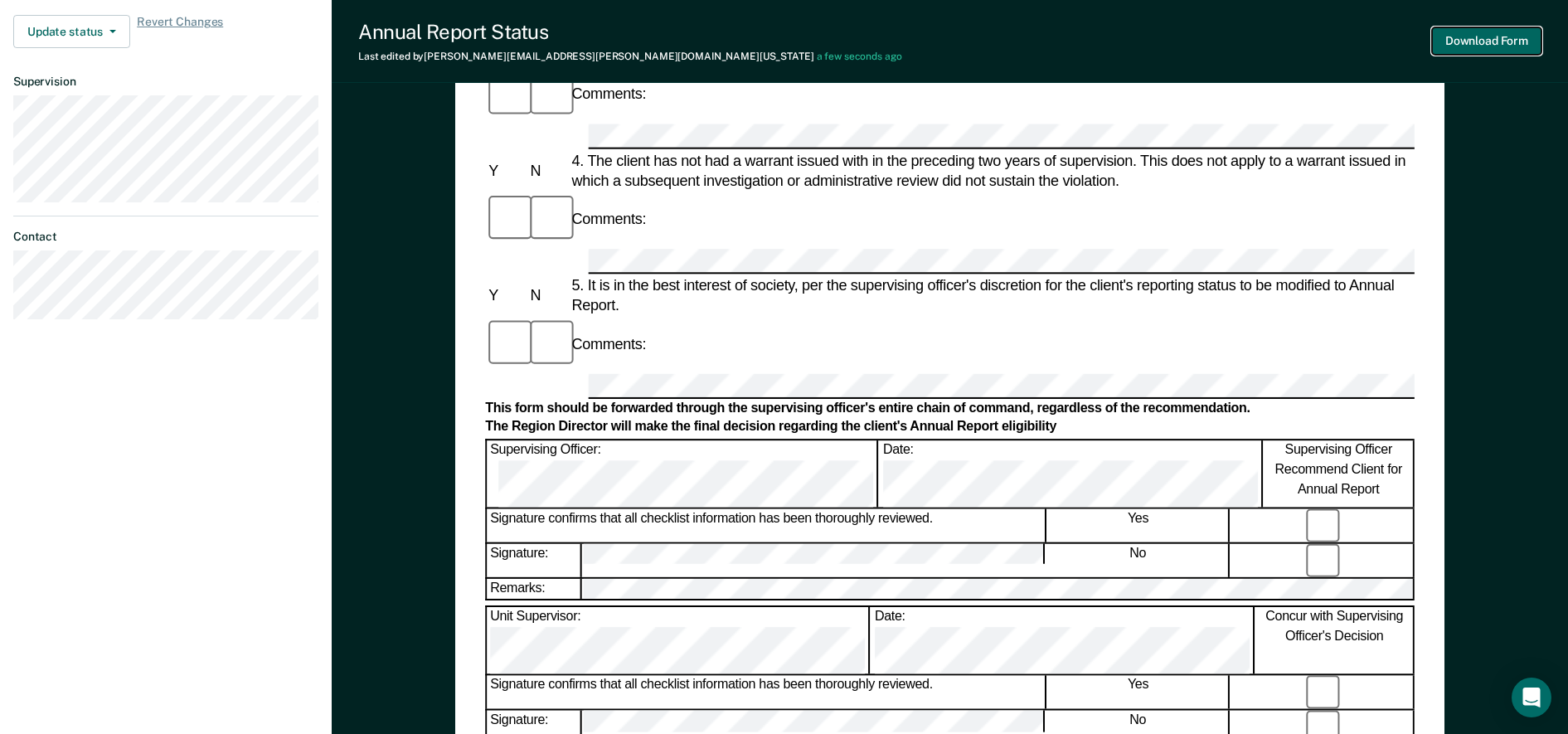
click at [1510, 43] on button "Download Form" at bounding box center [1486, 40] width 109 height 27
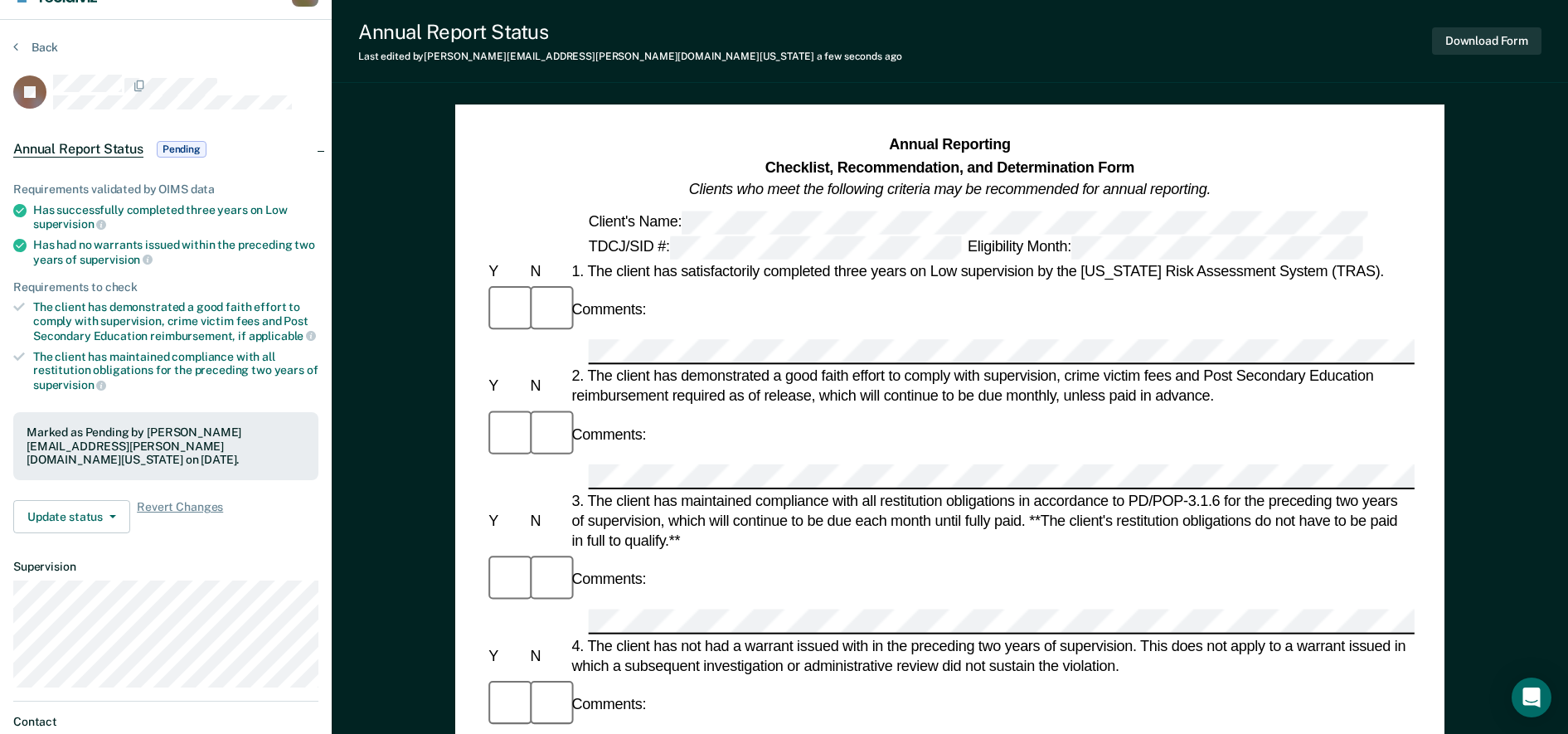
scroll to position [0, 0]
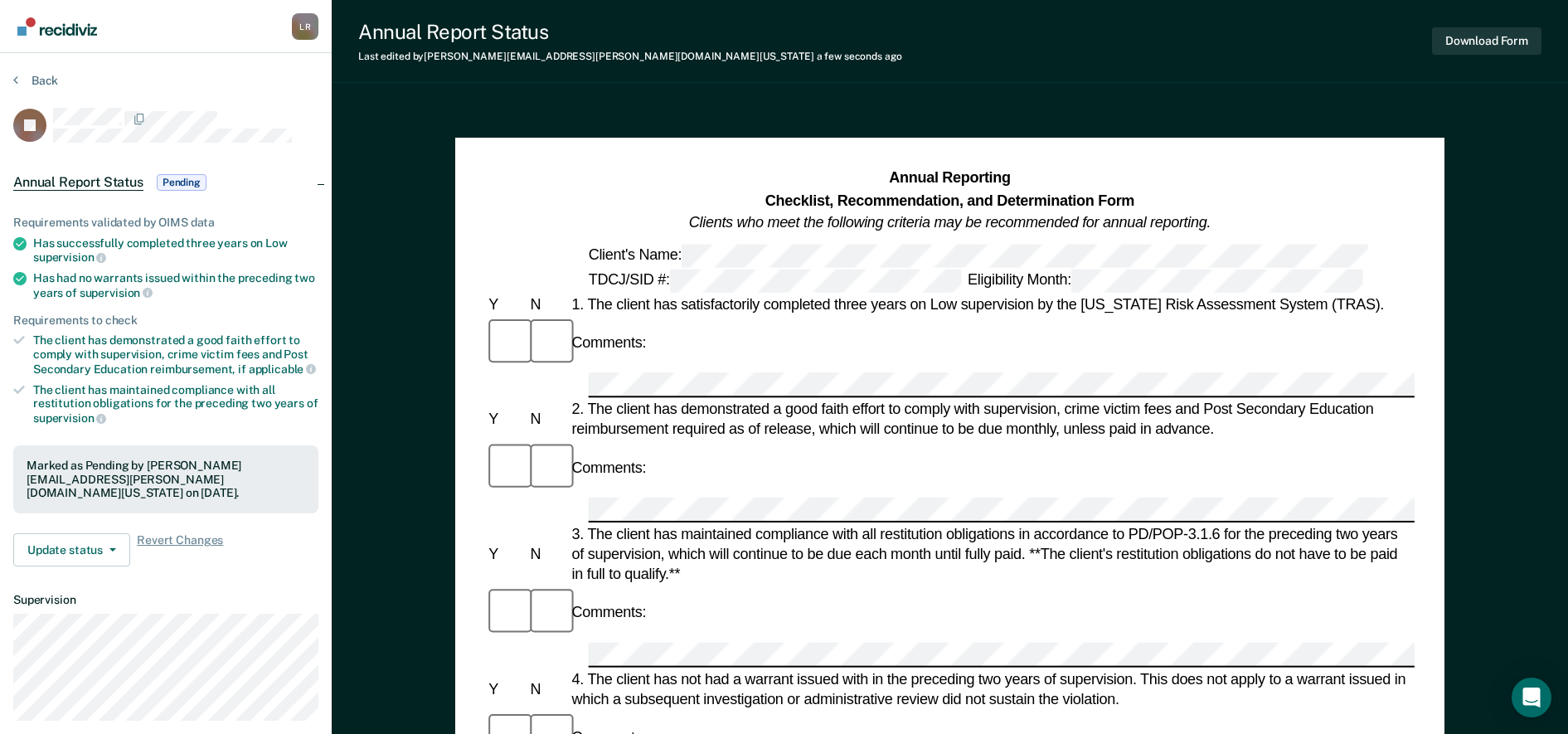
click at [37, 71] on section "Back KJ Annual Report Status Pending Requirements validated by OIMS data Has su…" at bounding box center [166, 462] width 332 height 818
click at [34, 79] on button "Back" at bounding box center [35, 80] width 45 height 15
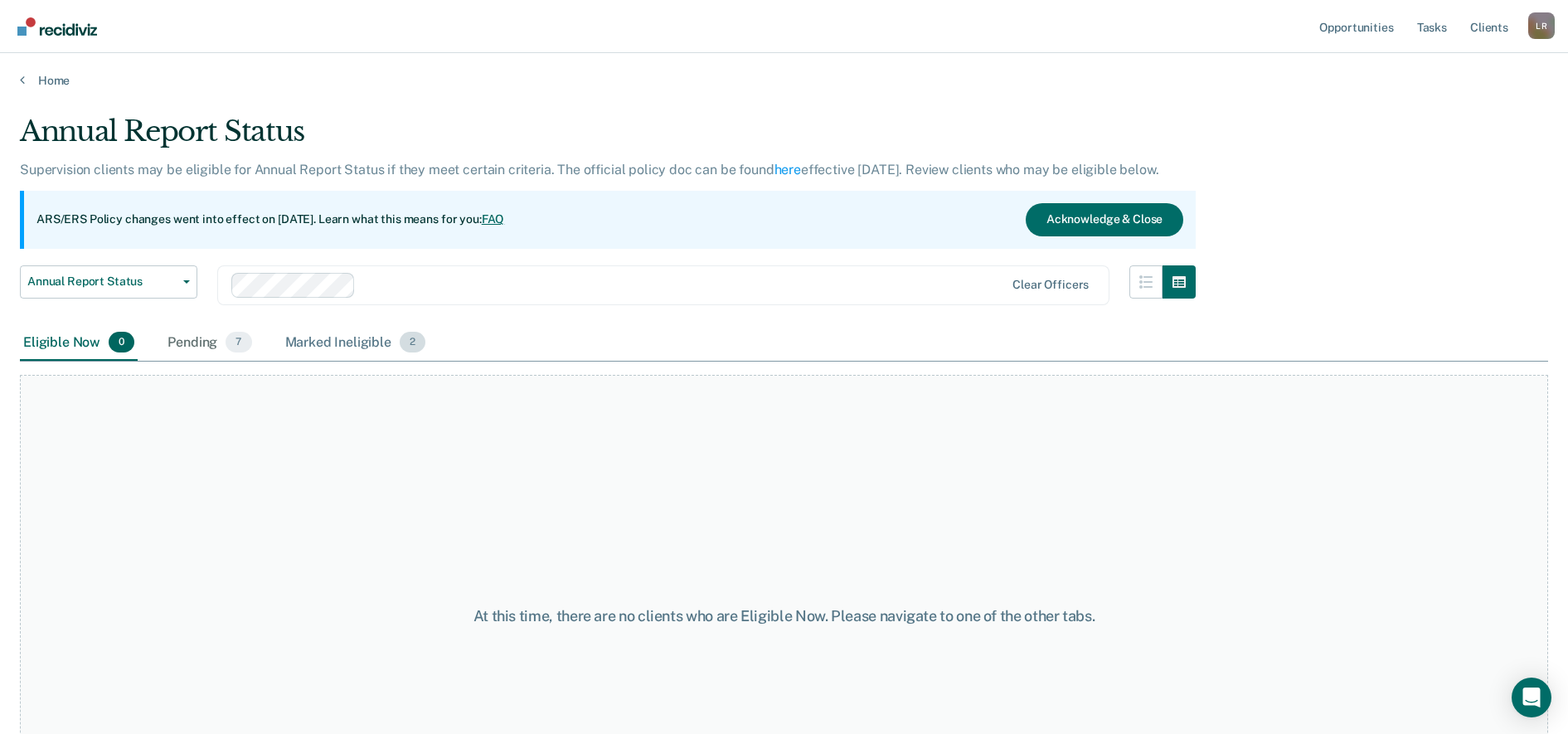
click at [373, 347] on div "Marked Ineligible 2" at bounding box center [355, 343] width 147 height 36
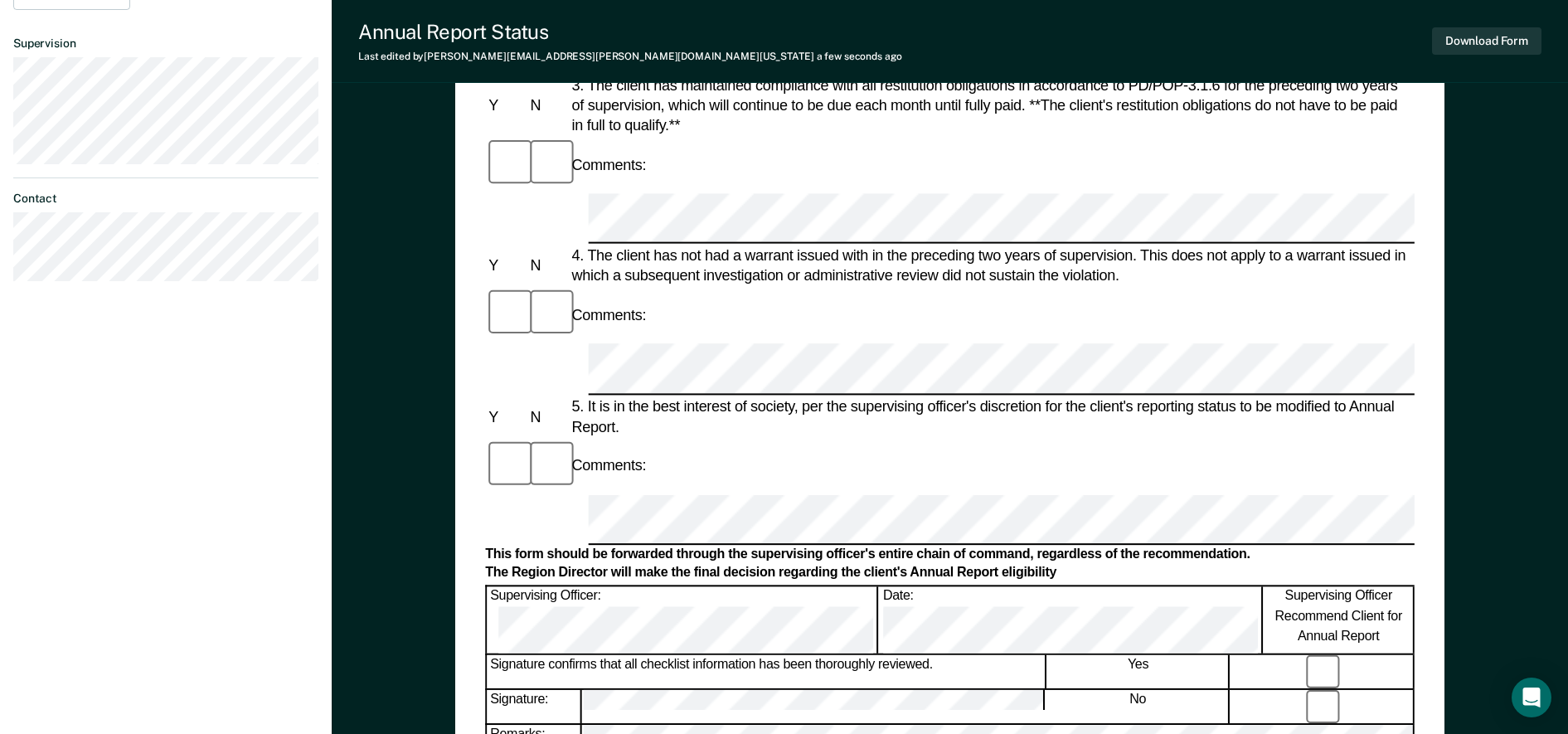
scroll to position [726, 0]
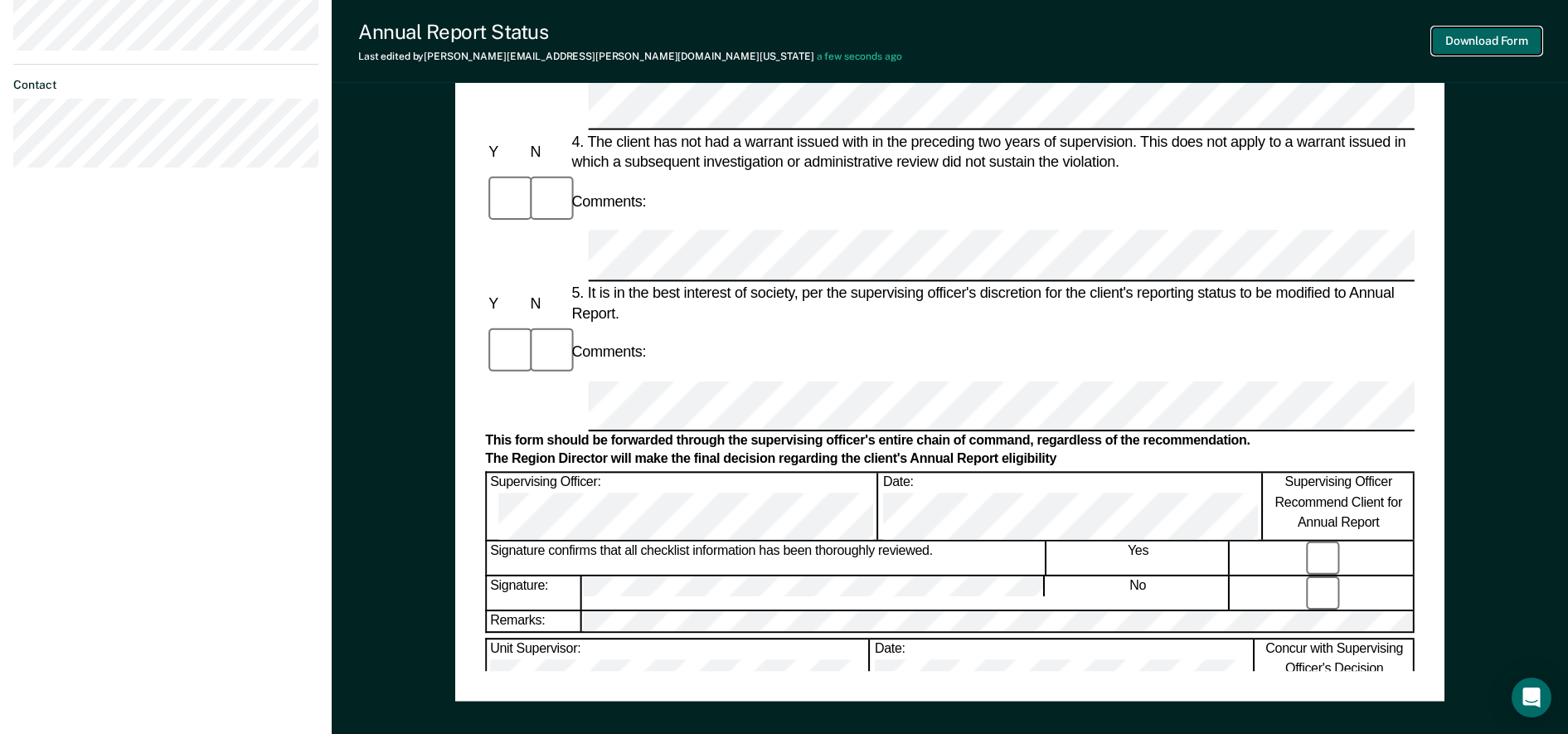
click at [1475, 38] on button "Download Form" at bounding box center [1486, 40] width 109 height 27
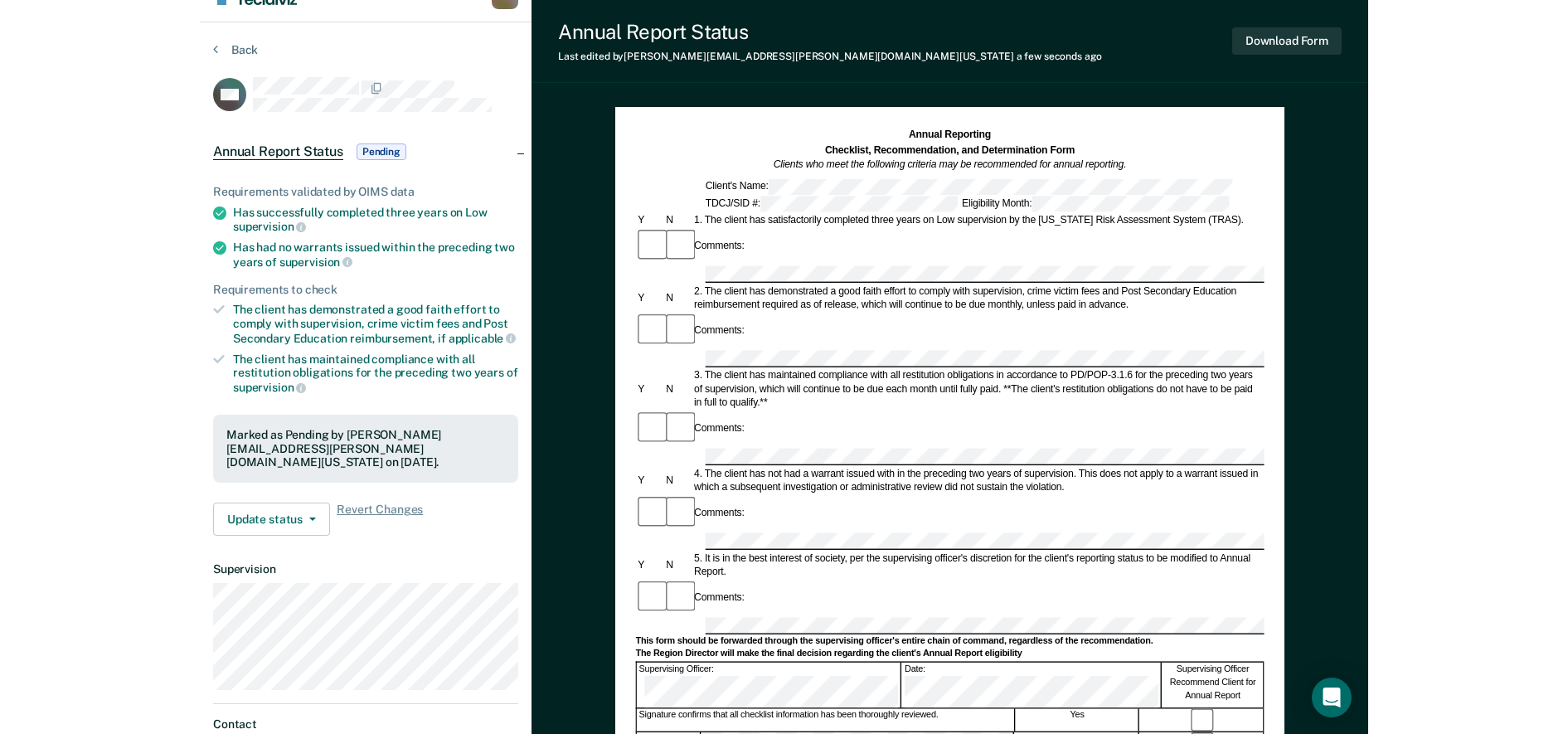
scroll to position [0, 0]
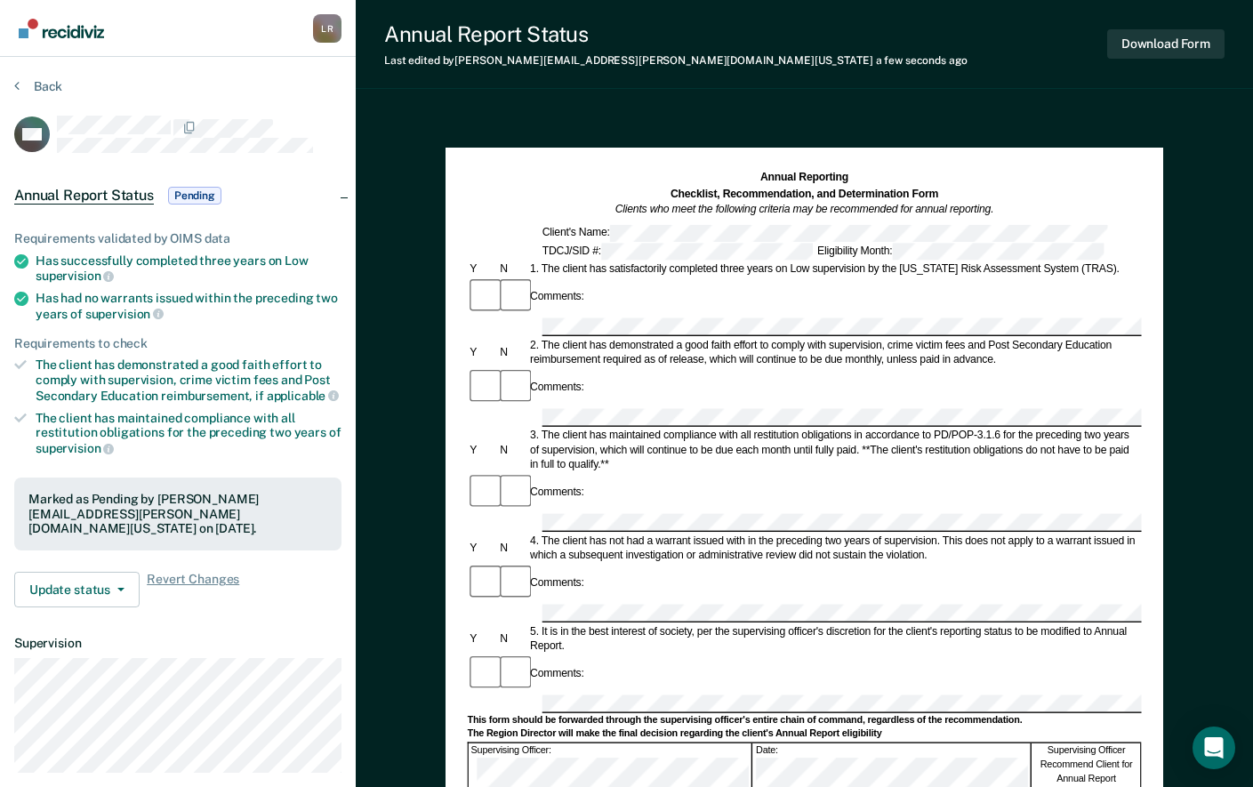
click at [44, 77] on section "Back AM Annual Report Status Pending Requirements validated by OIMS data Has su…" at bounding box center [178, 495] width 356 height 877
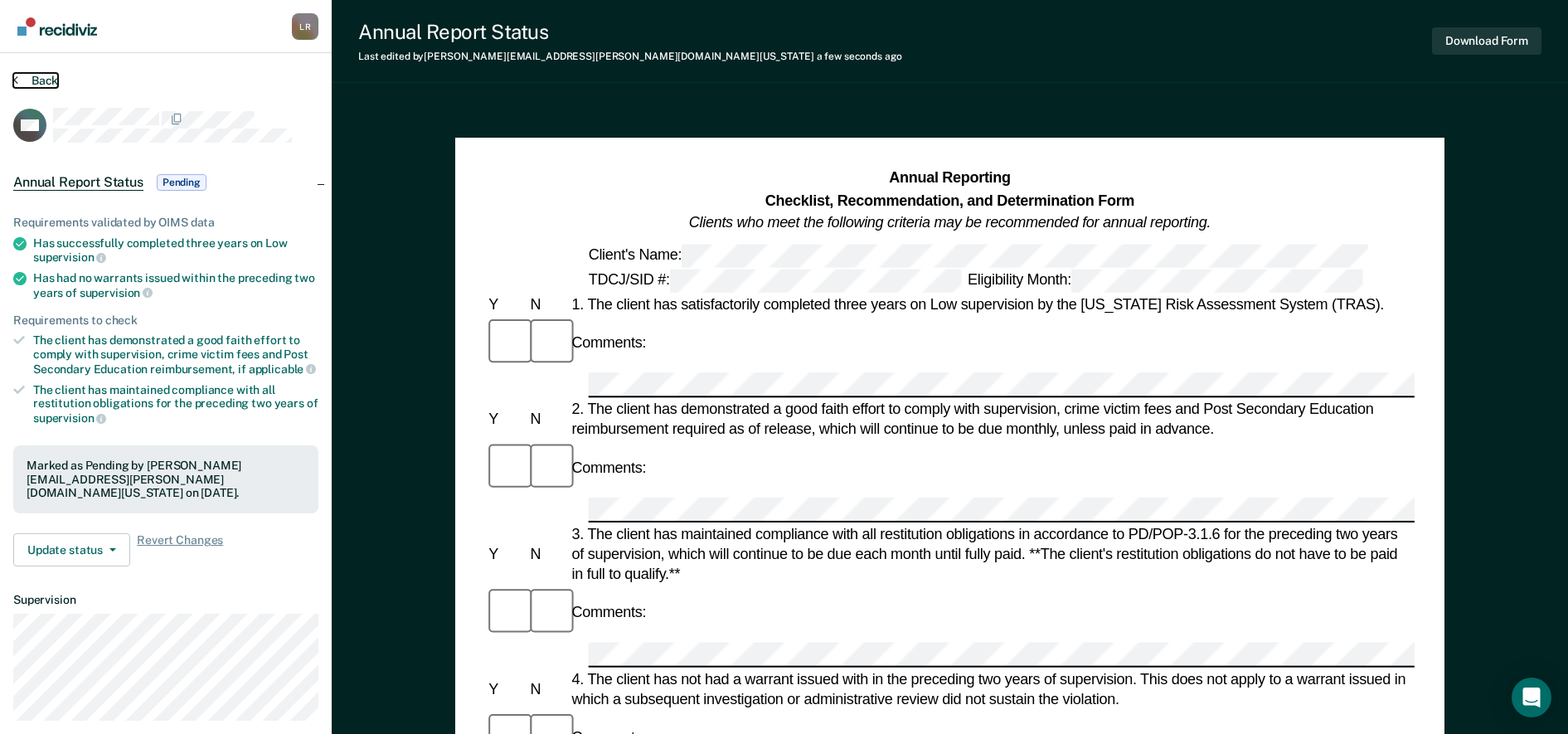
click at [37, 82] on button "Back" at bounding box center [35, 80] width 45 height 15
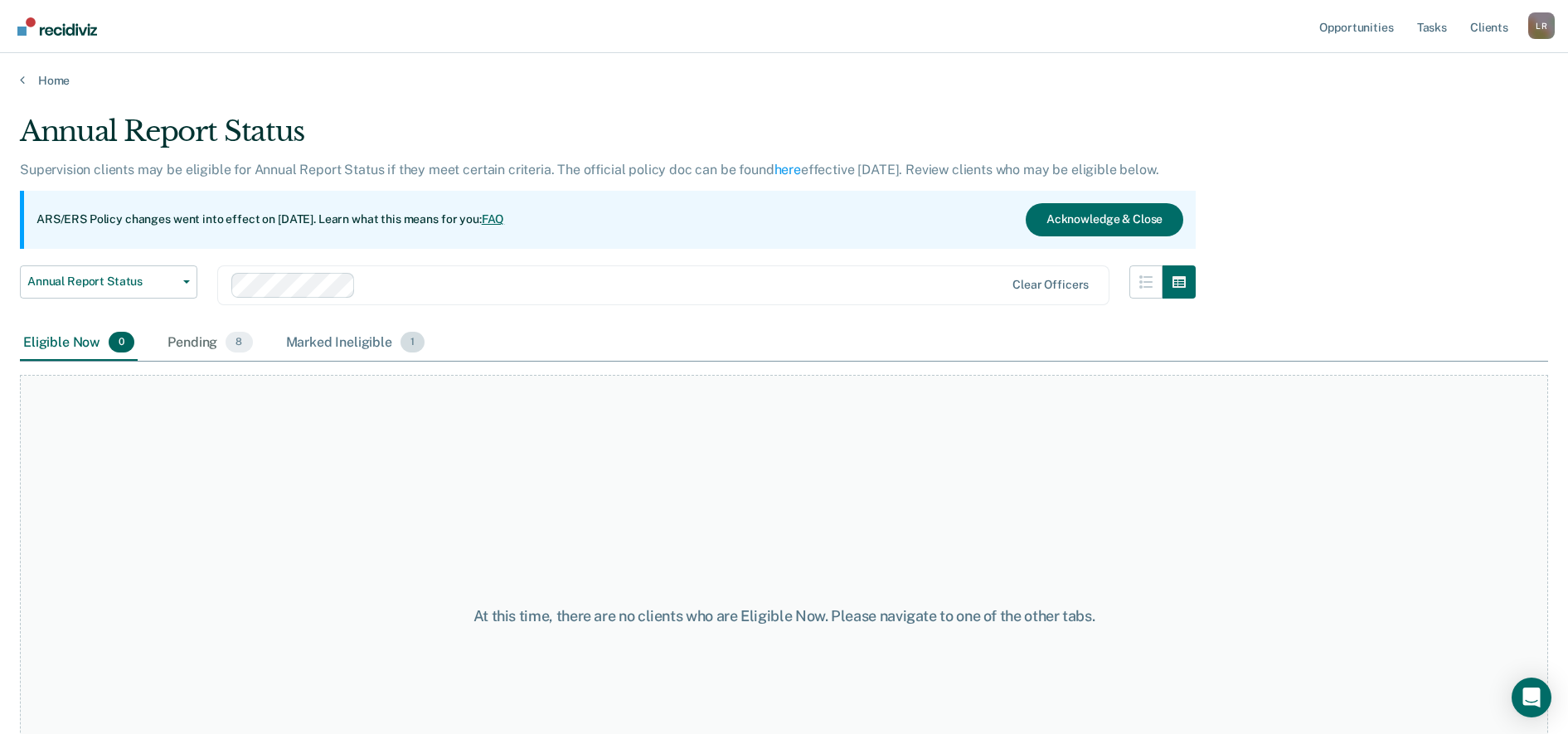
click at [291, 343] on div "Marked Ineligible 1" at bounding box center [355, 343] width 146 height 36
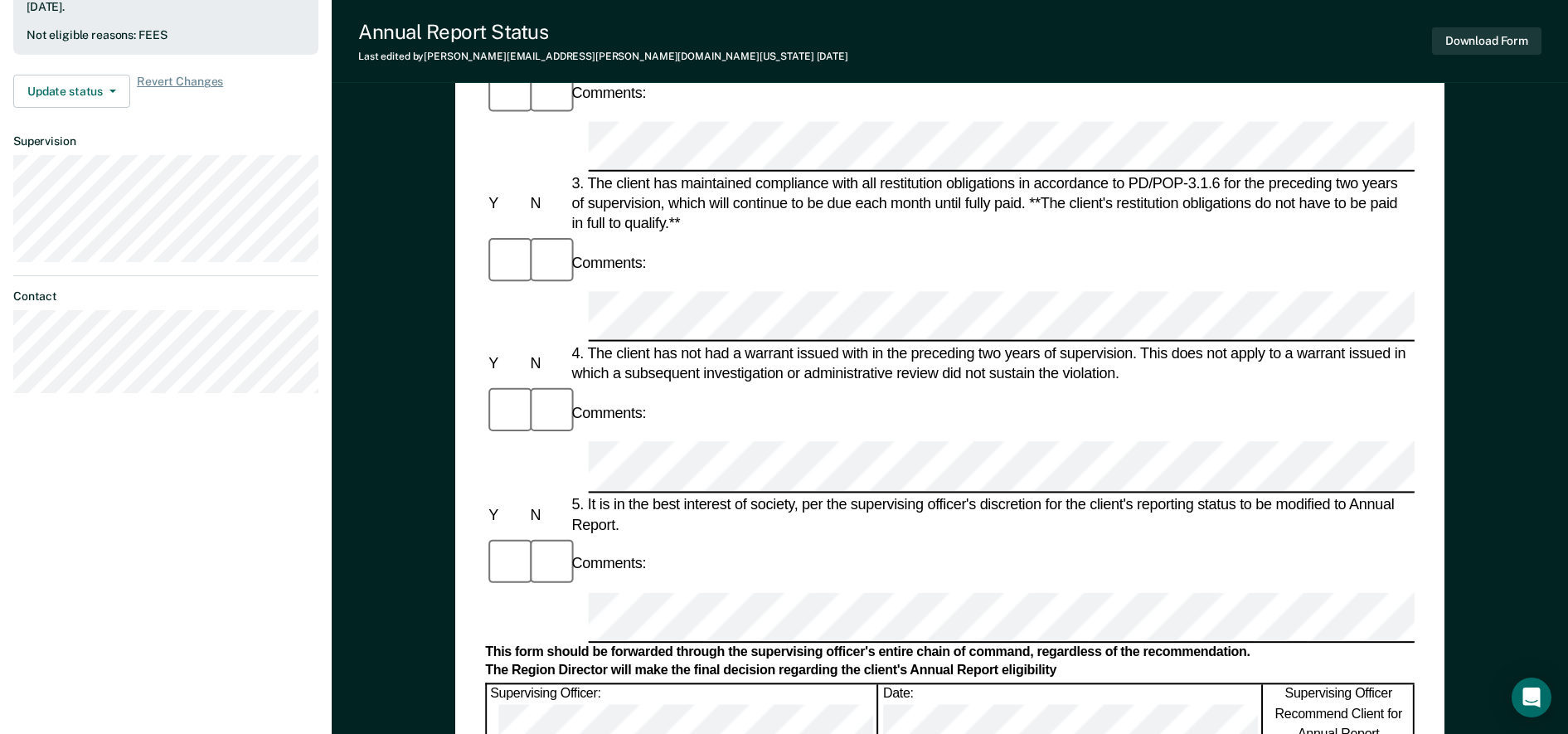
scroll to position [519, 0]
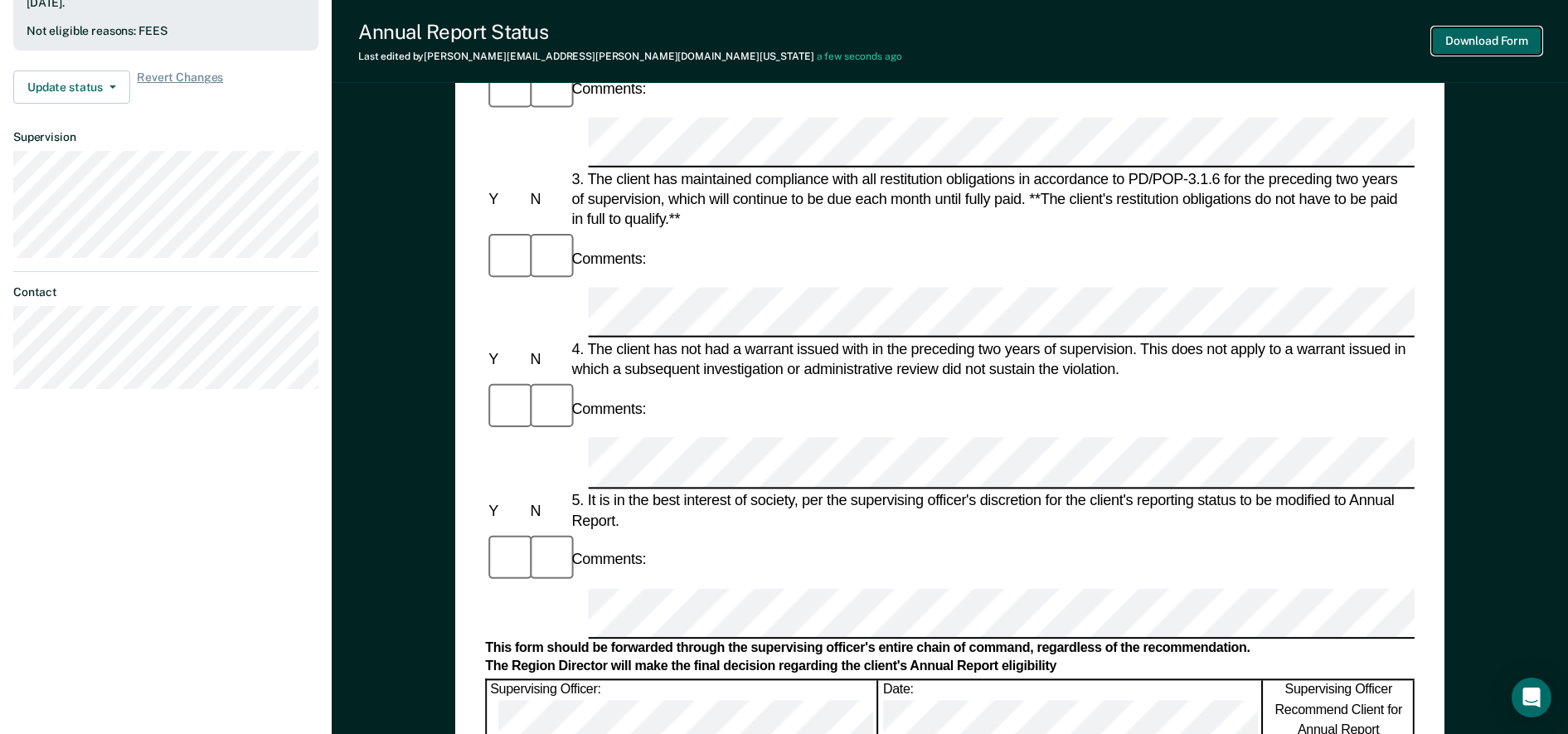
click at [1479, 39] on button "Download Form" at bounding box center [1486, 40] width 109 height 27
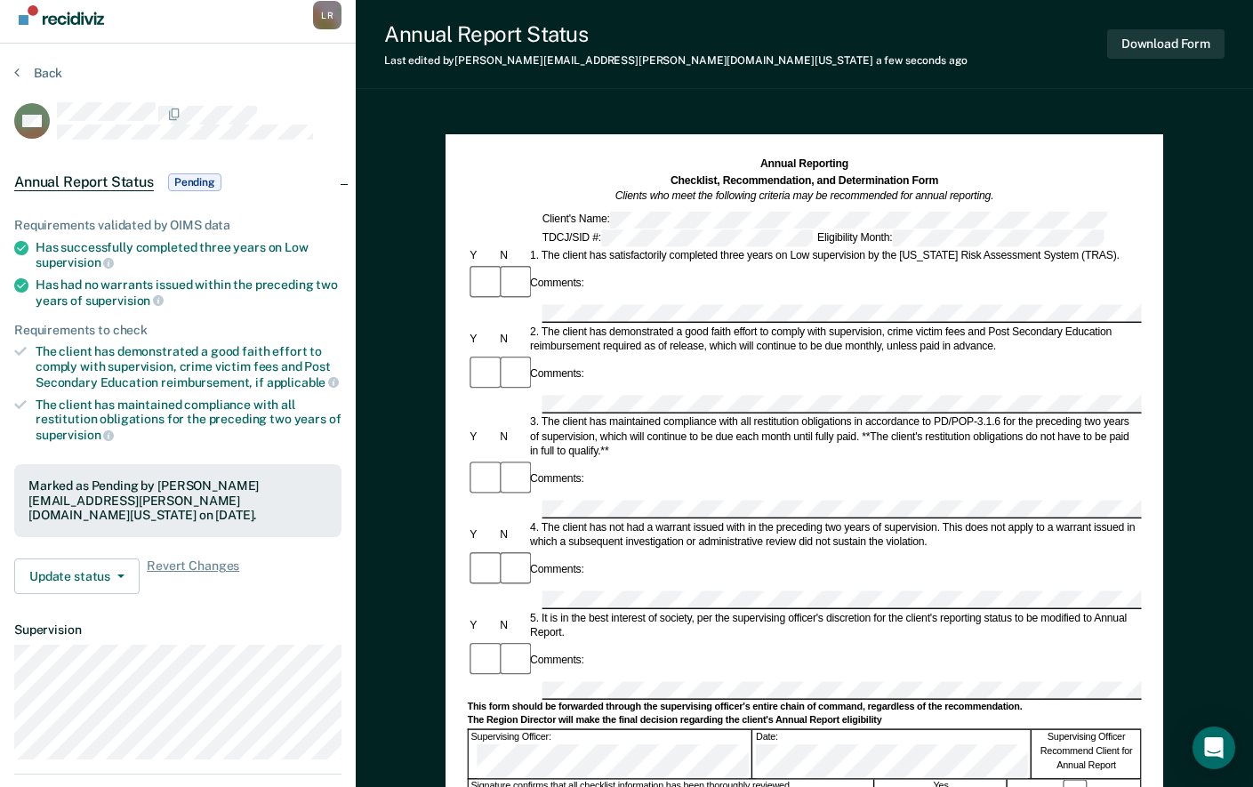
scroll to position [0, 0]
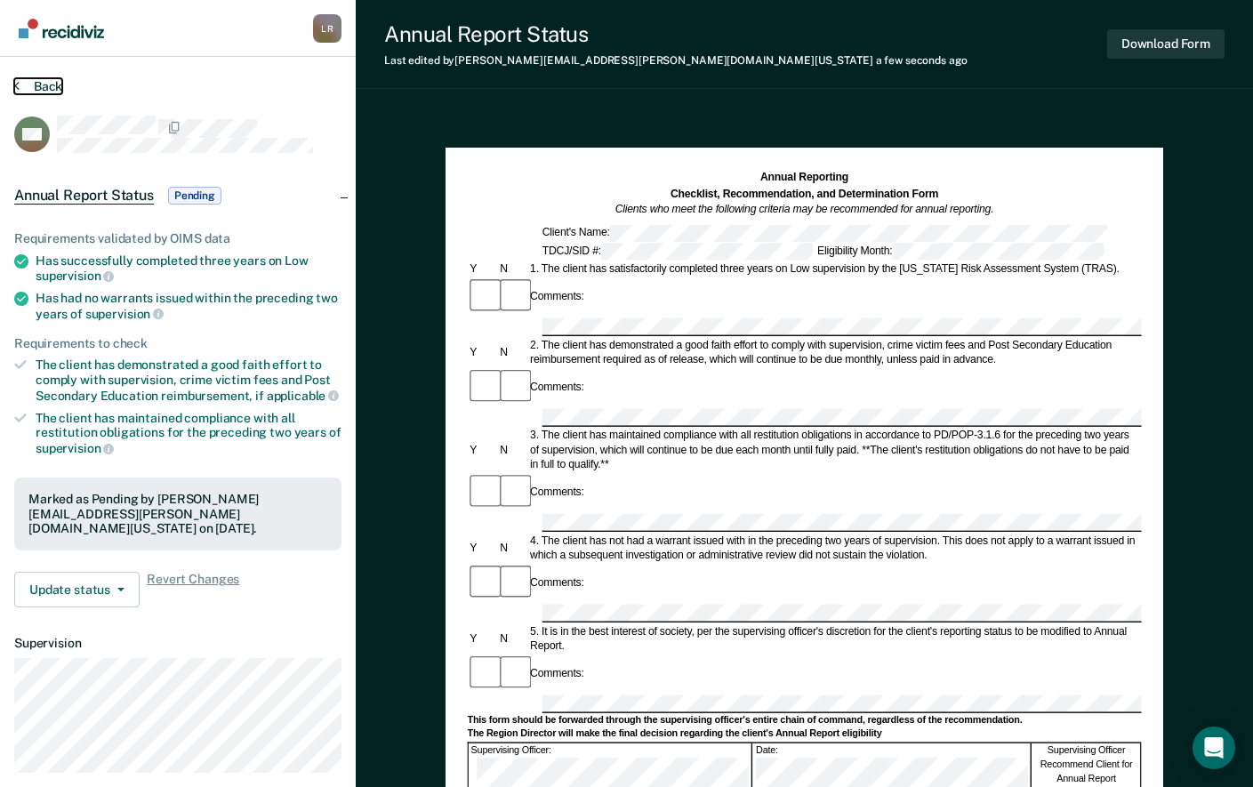
click at [49, 90] on button "Back" at bounding box center [38, 86] width 48 height 16
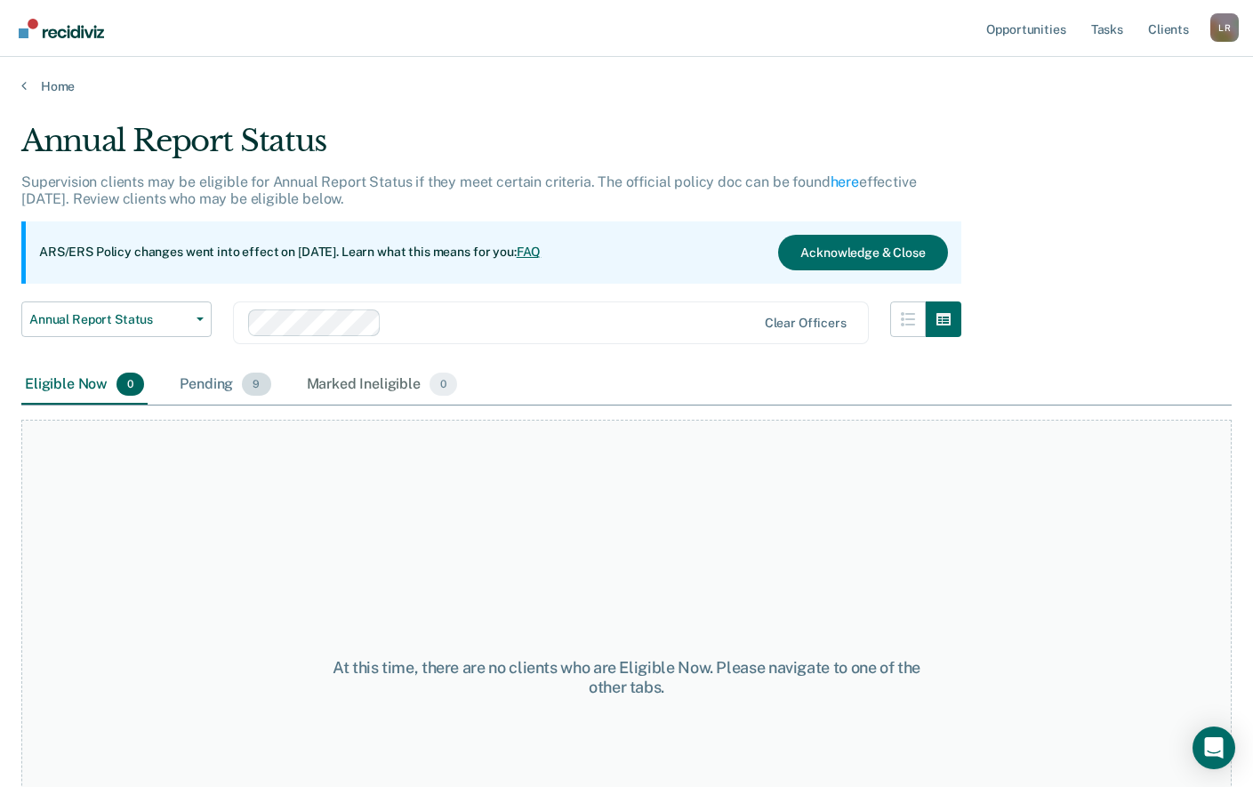
click at [217, 378] on div "Pending 9" at bounding box center [225, 385] width 98 height 39
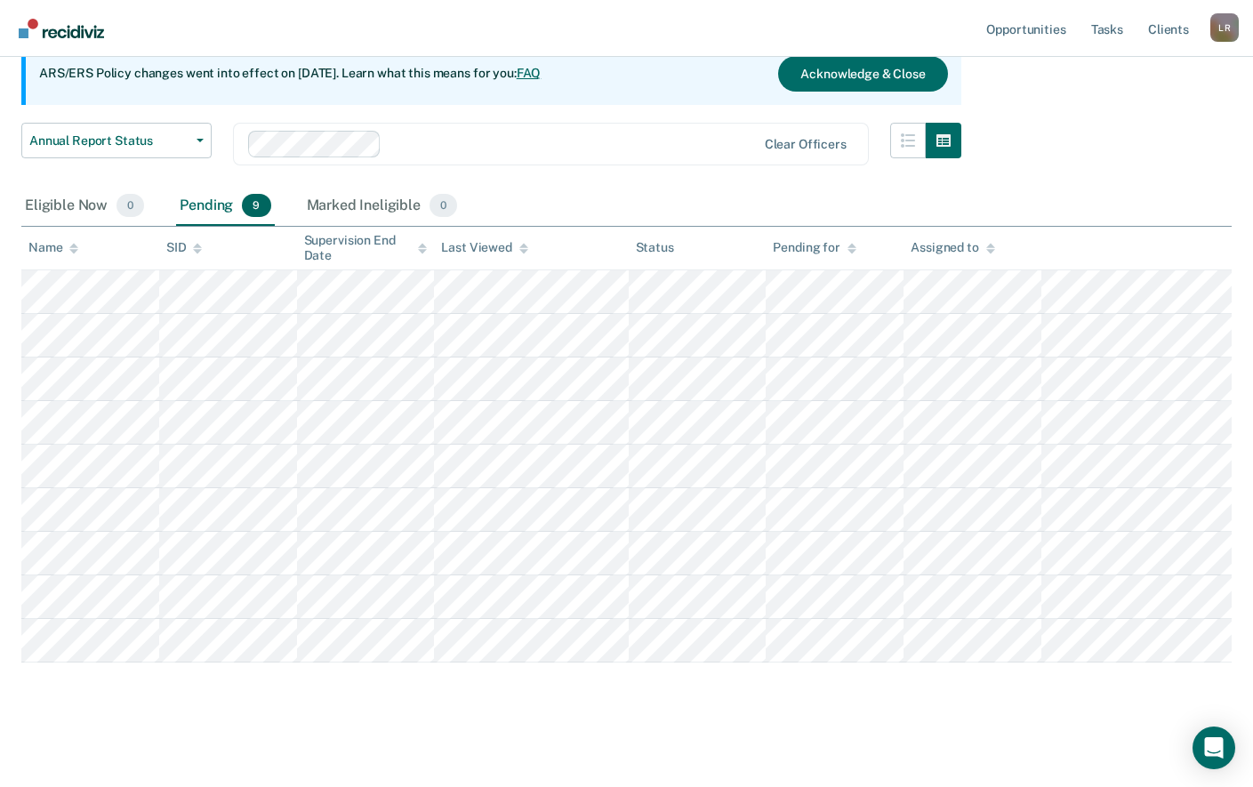
scroll to position [182, 0]
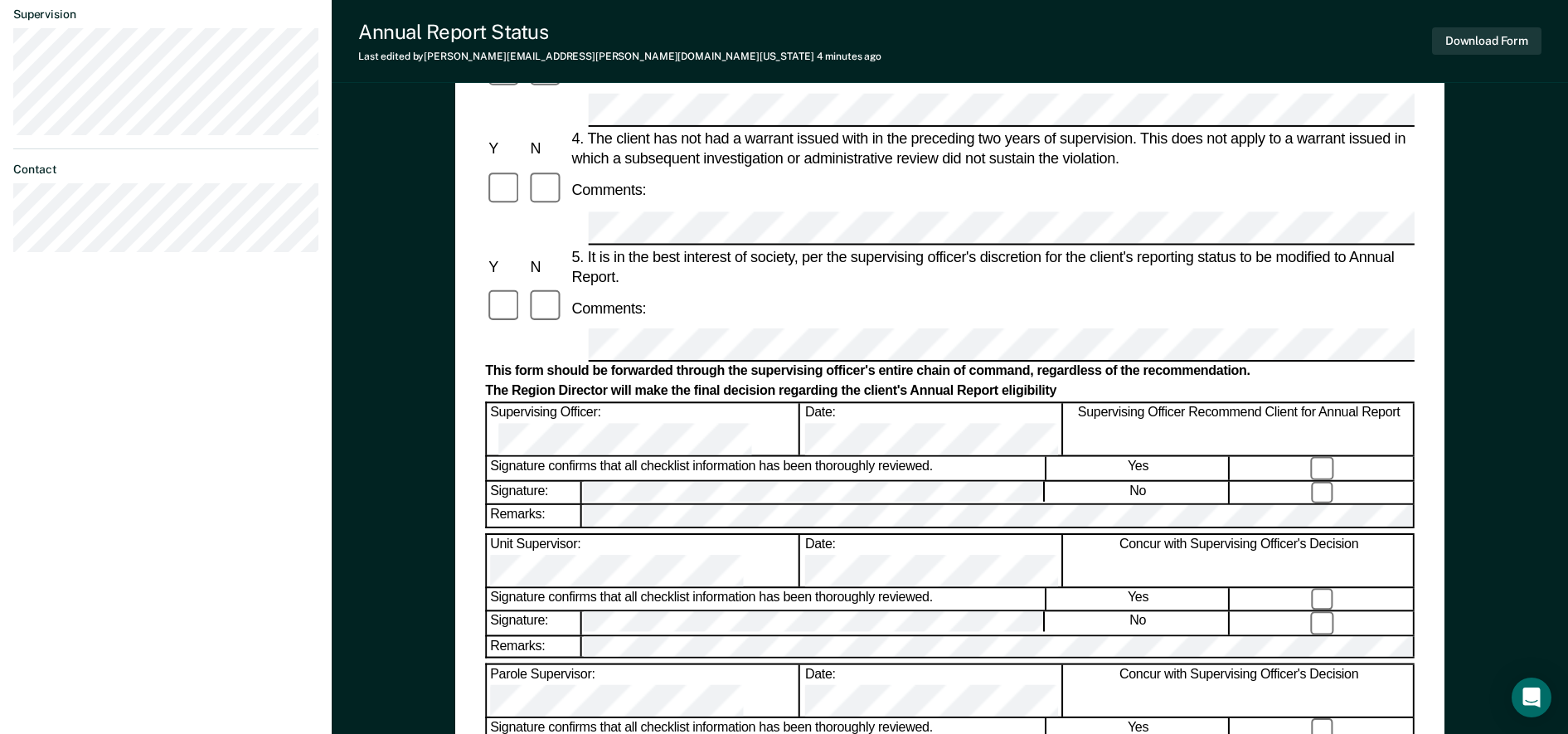
scroll to position [622, 0]
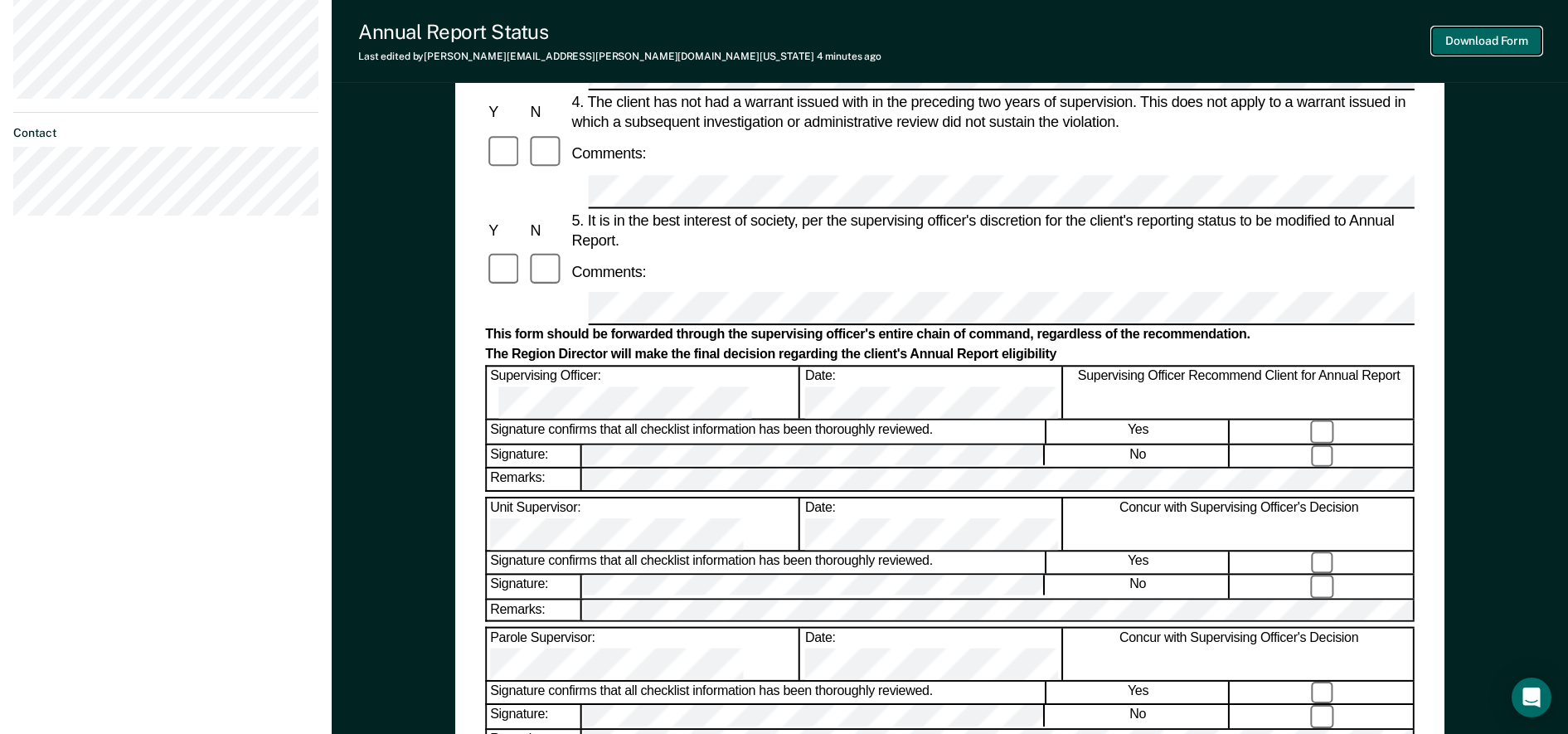
click at [1489, 40] on button "Download Form" at bounding box center [1486, 40] width 109 height 27
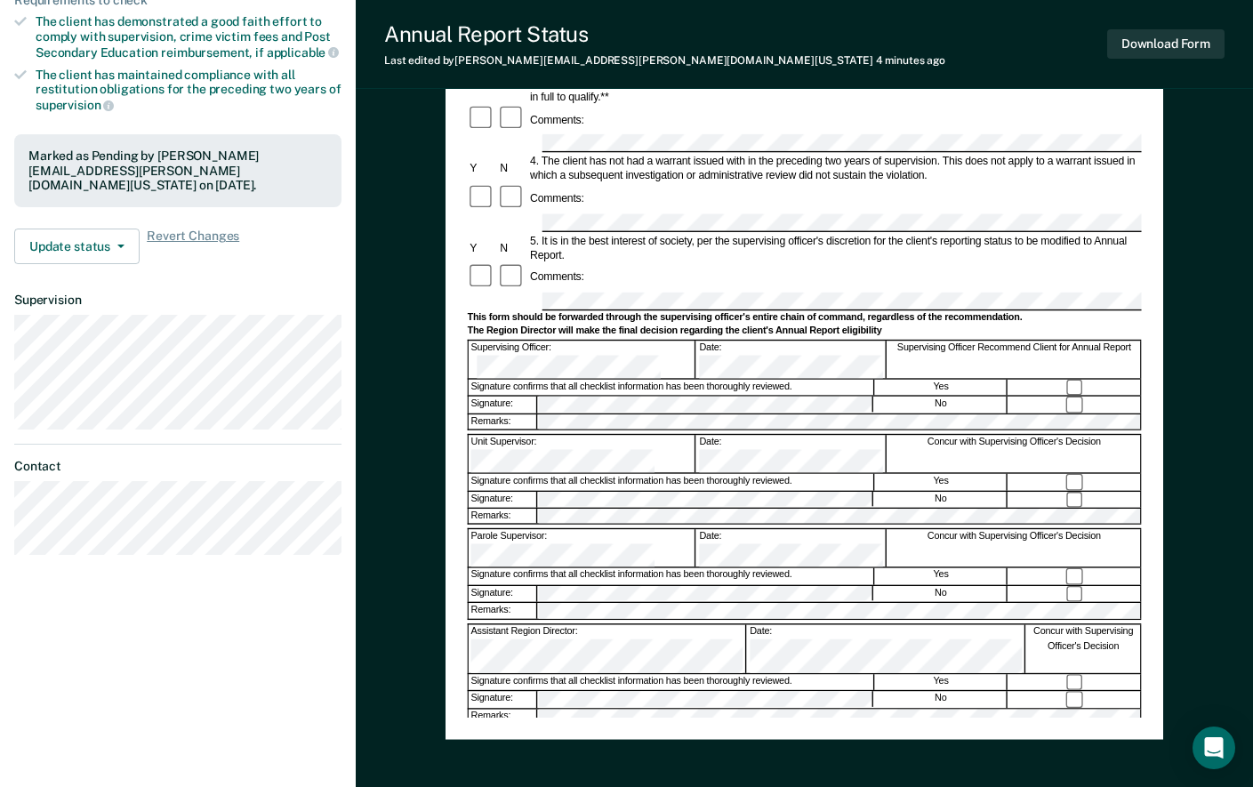
scroll to position [0, 0]
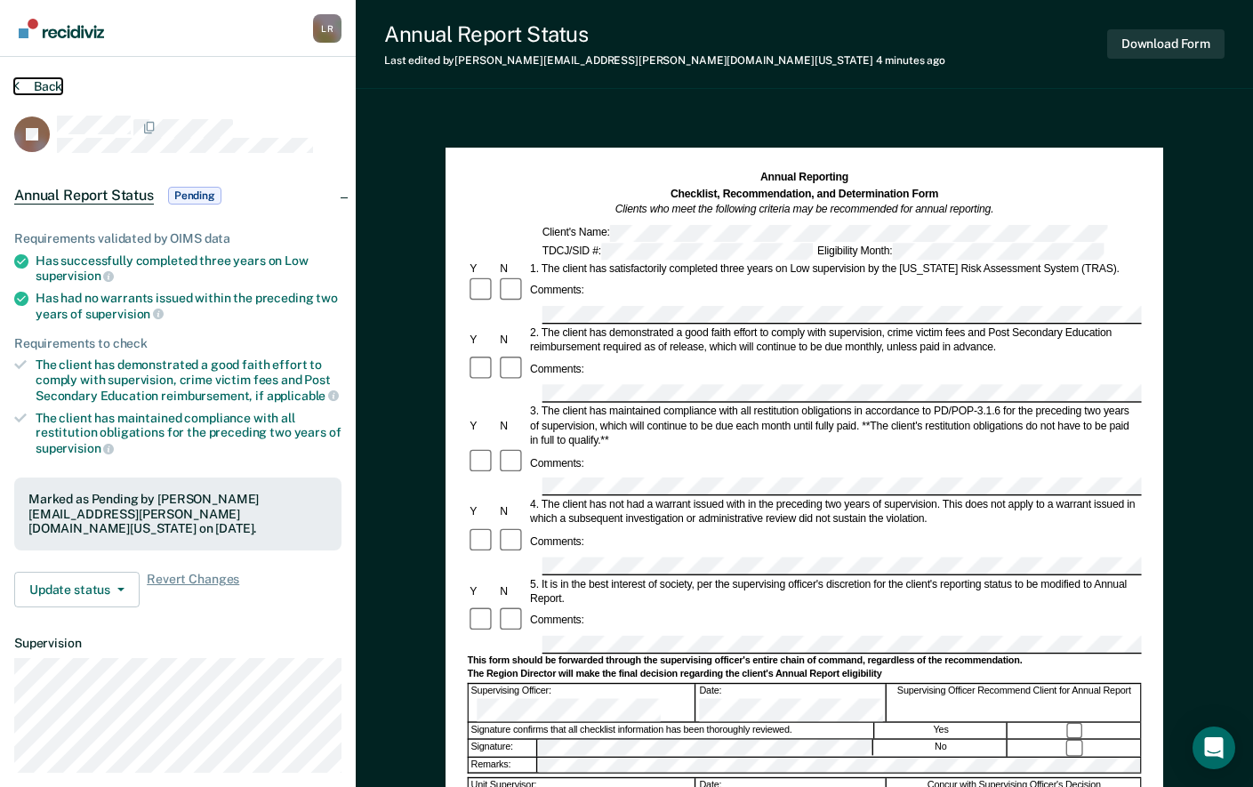
click at [34, 78] on button "Back" at bounding box center [38, 86] width 48 height 16
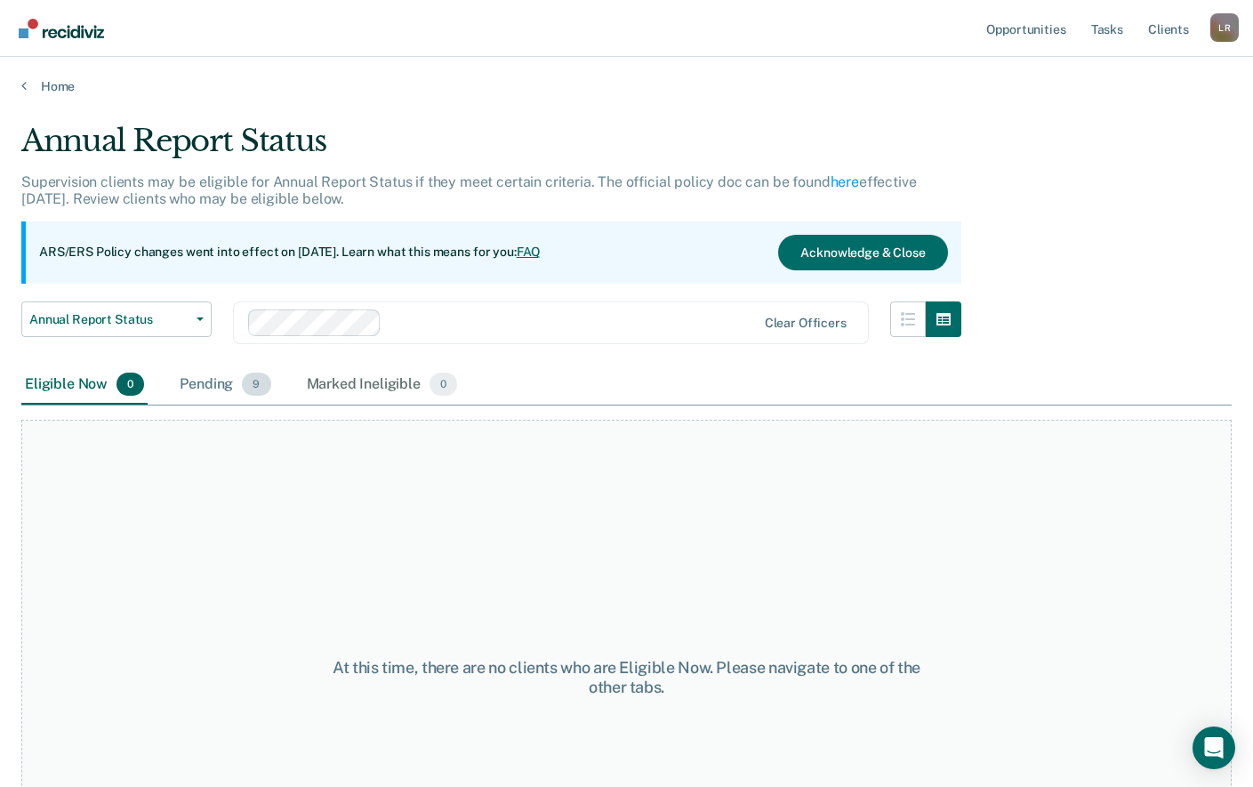
click at [231, 389] on div "Pending 9" at bounding box center [225, 385] width 98 height 39
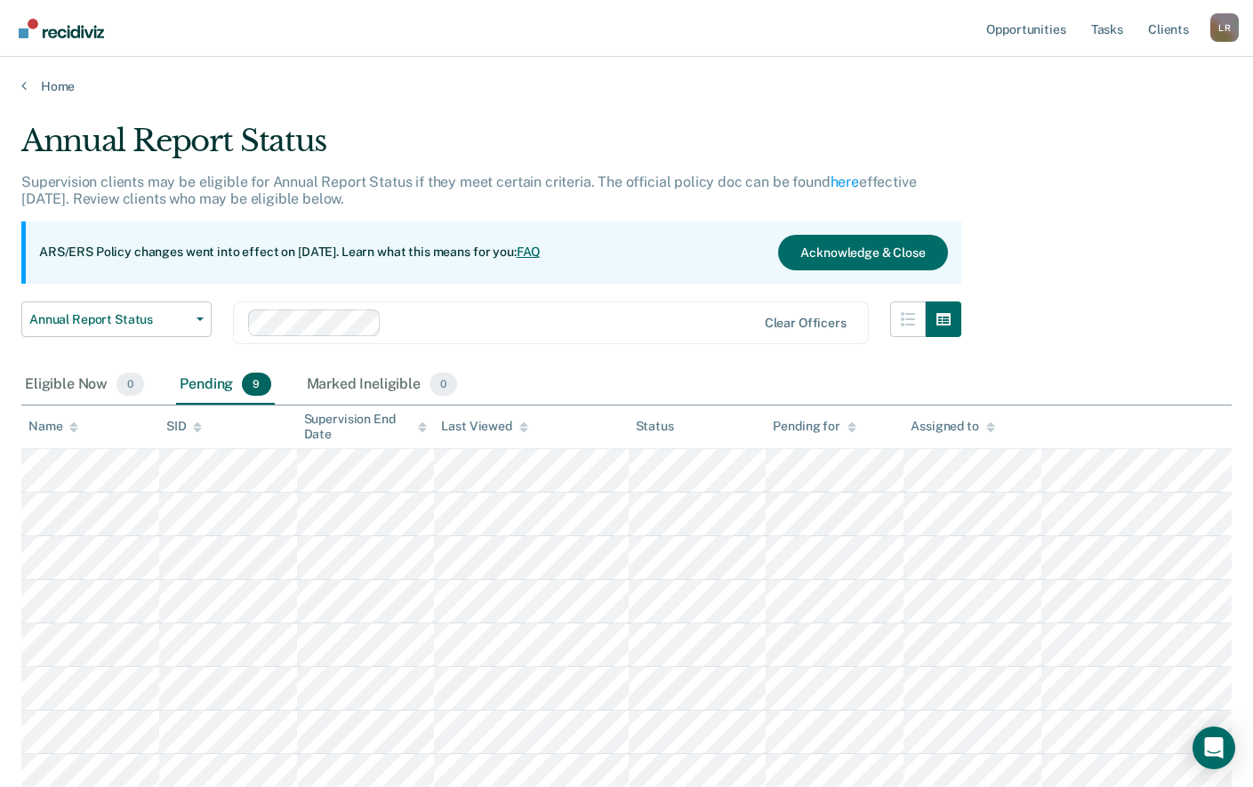
scroll to position [111, 0]
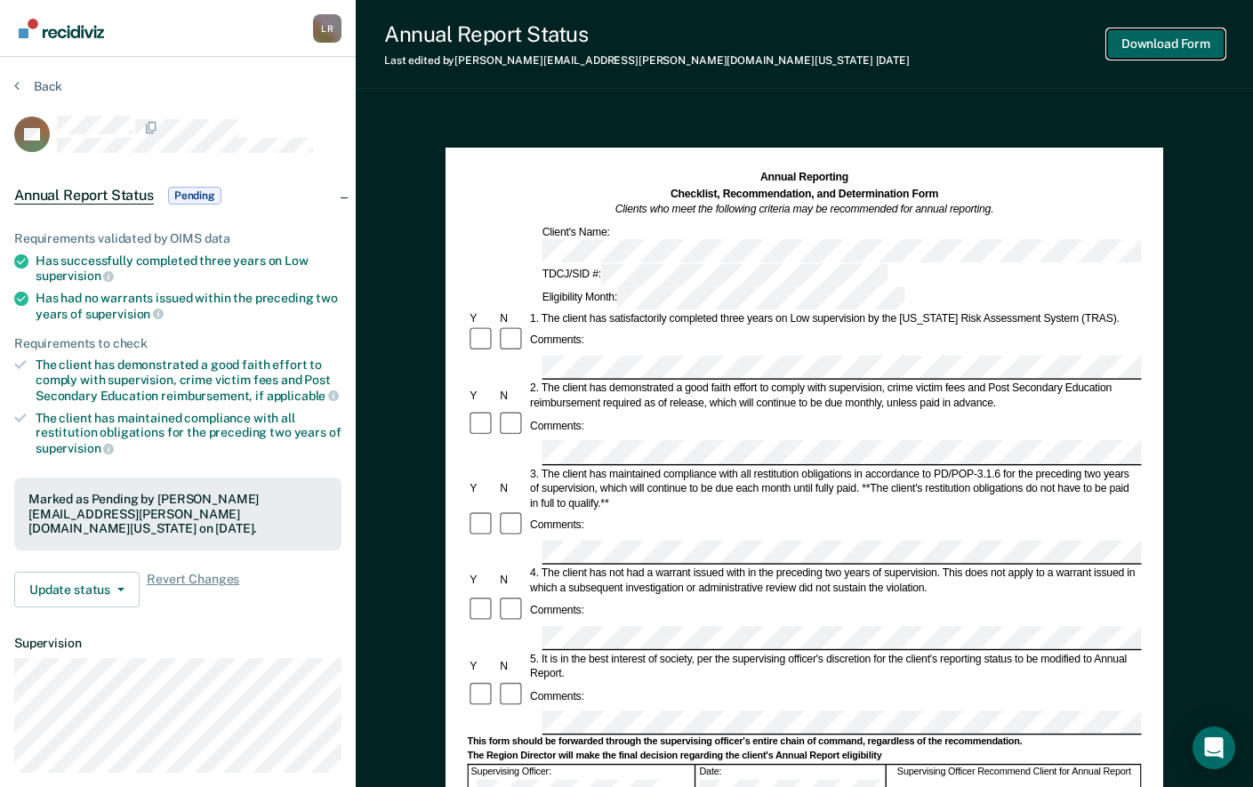
click at [1159, 43] on button "Download Form" at bounding box center [1165, 43] width 117 height 29
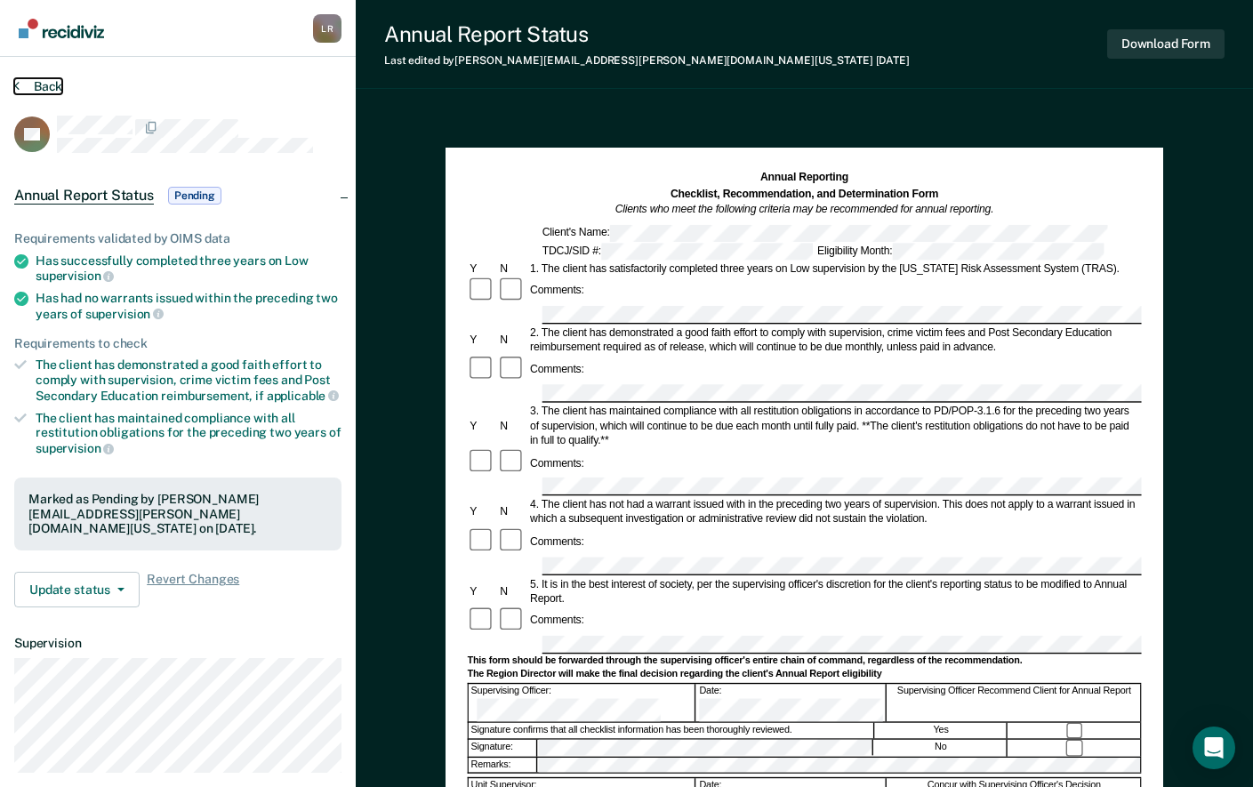
click at [36, 82] on button "Back" at bounding box center [38, 86] width 48 height 16
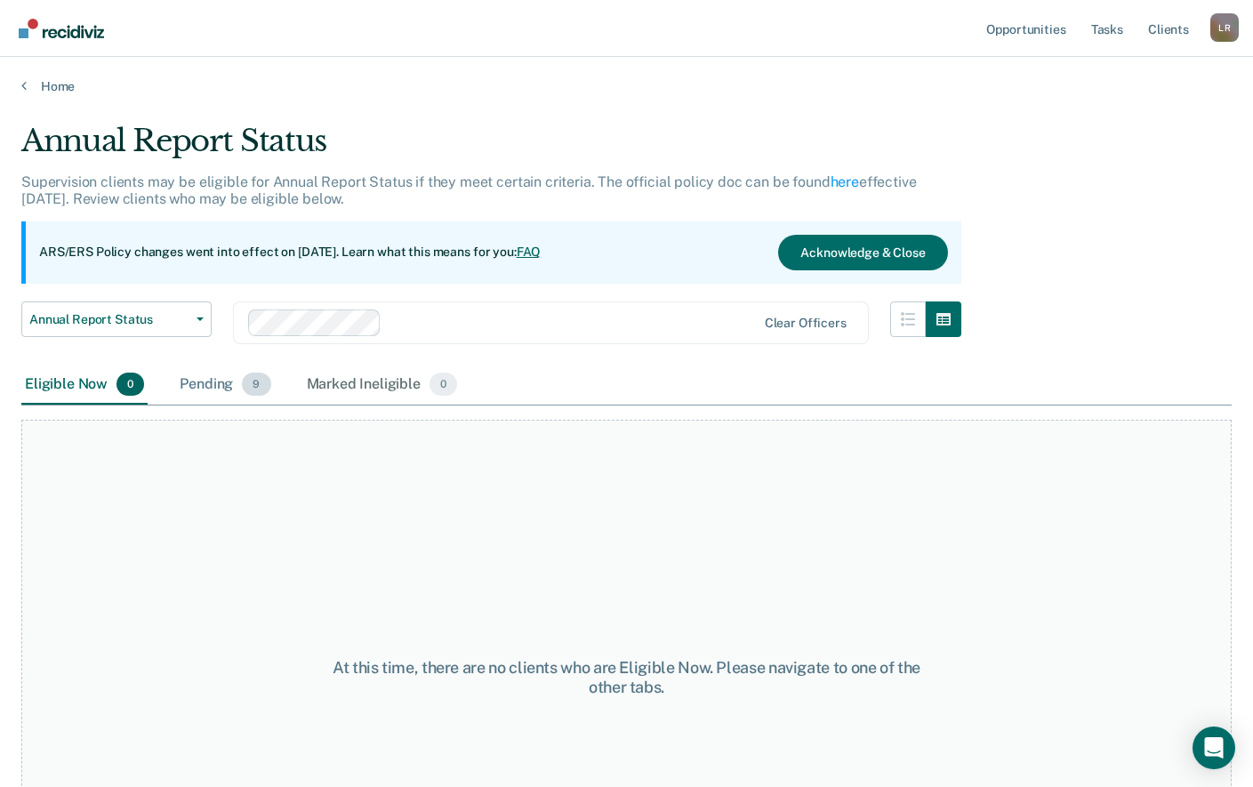
click at [215, 384] on div "Pending 9" at bounding box center [225, 385] width 98 height 39
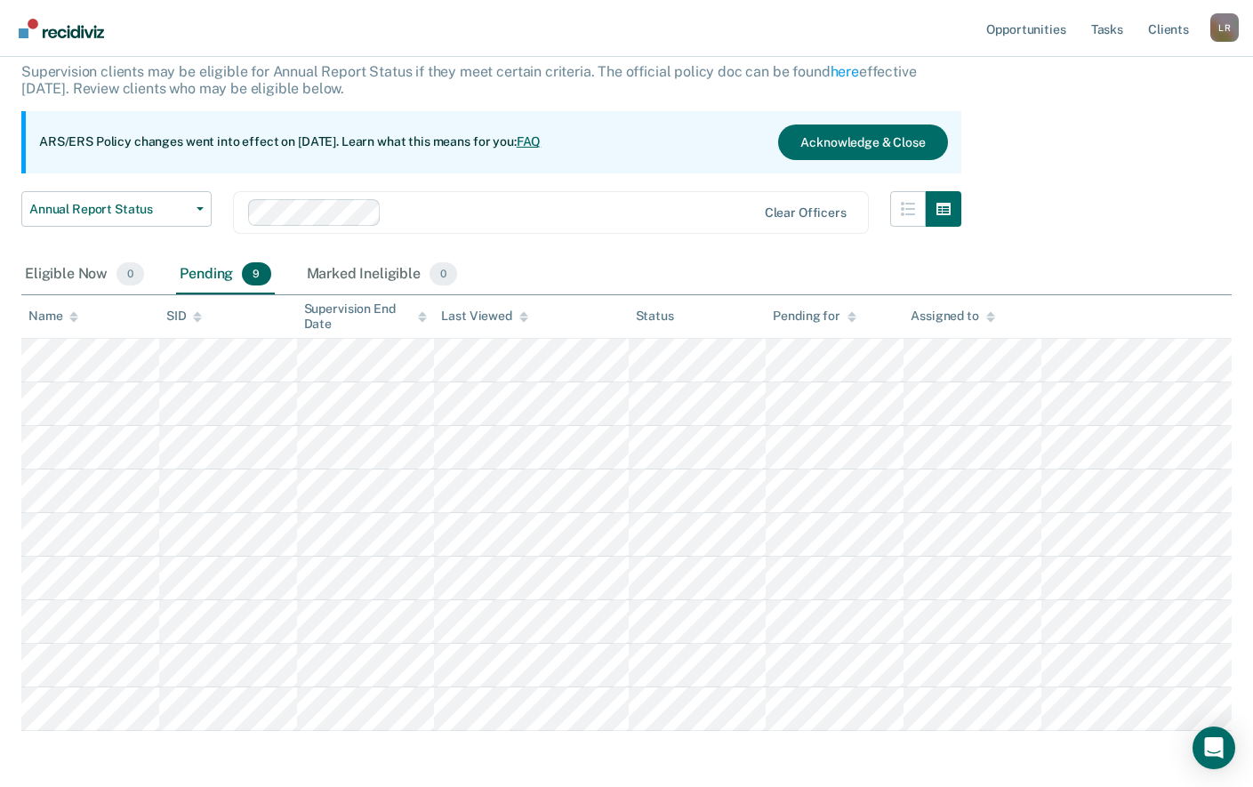
scroll to position [111, 0]
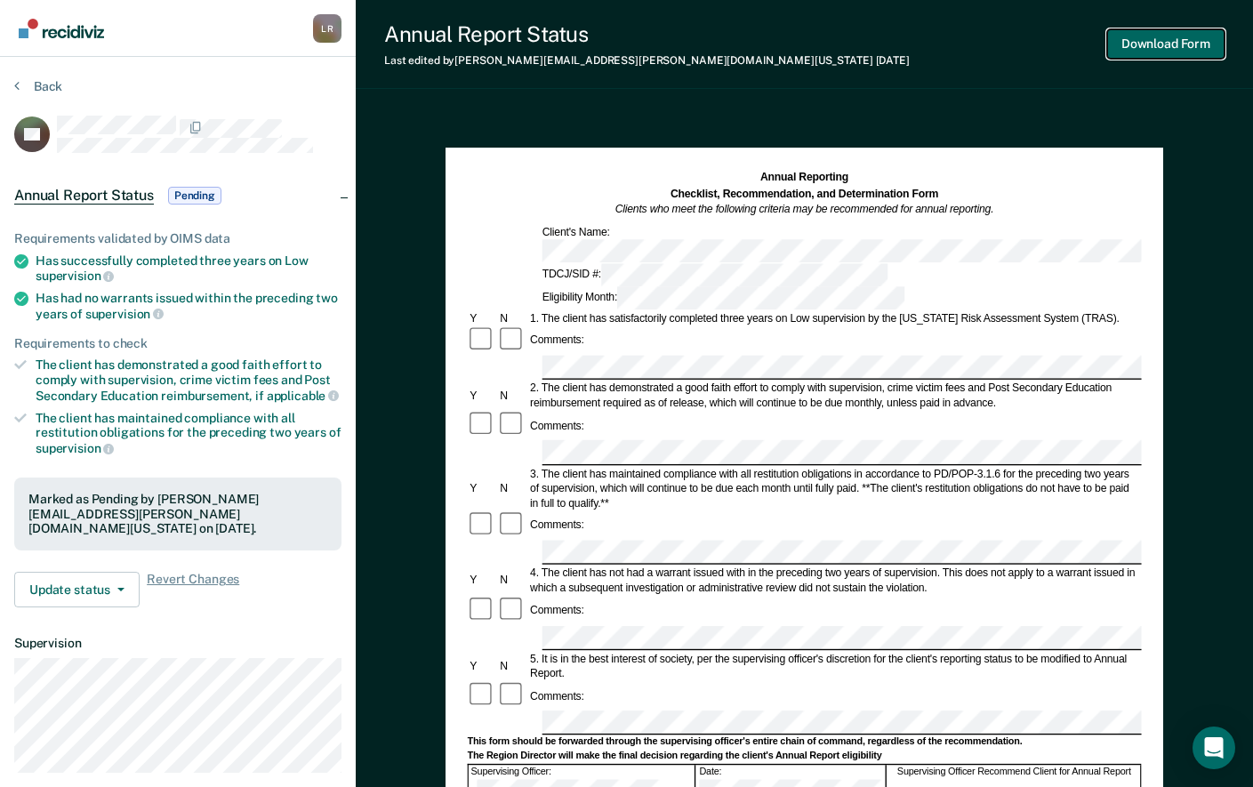
click at [1155, 43] on button "Download Form" at bounding box center [1165, 43] width 117 height 29
